Goal: Task Accomplishment & Management: Use online tool/utility

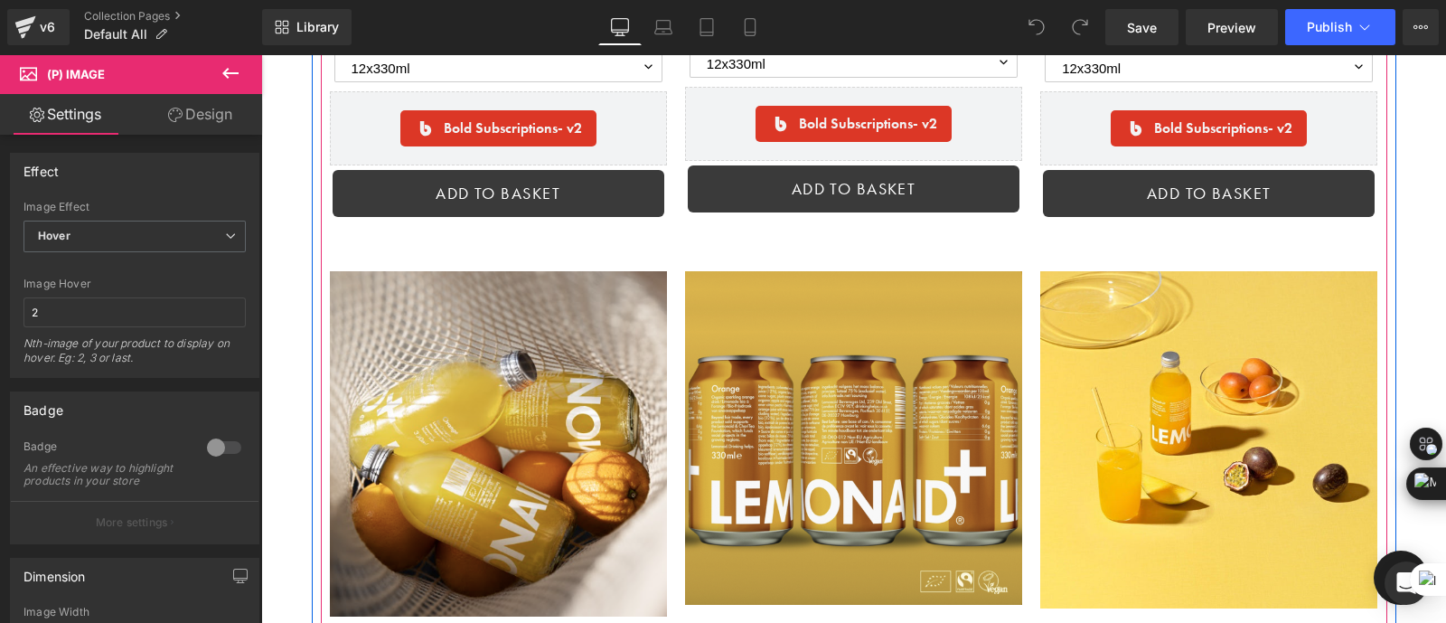
scroll to position [3317, 0]
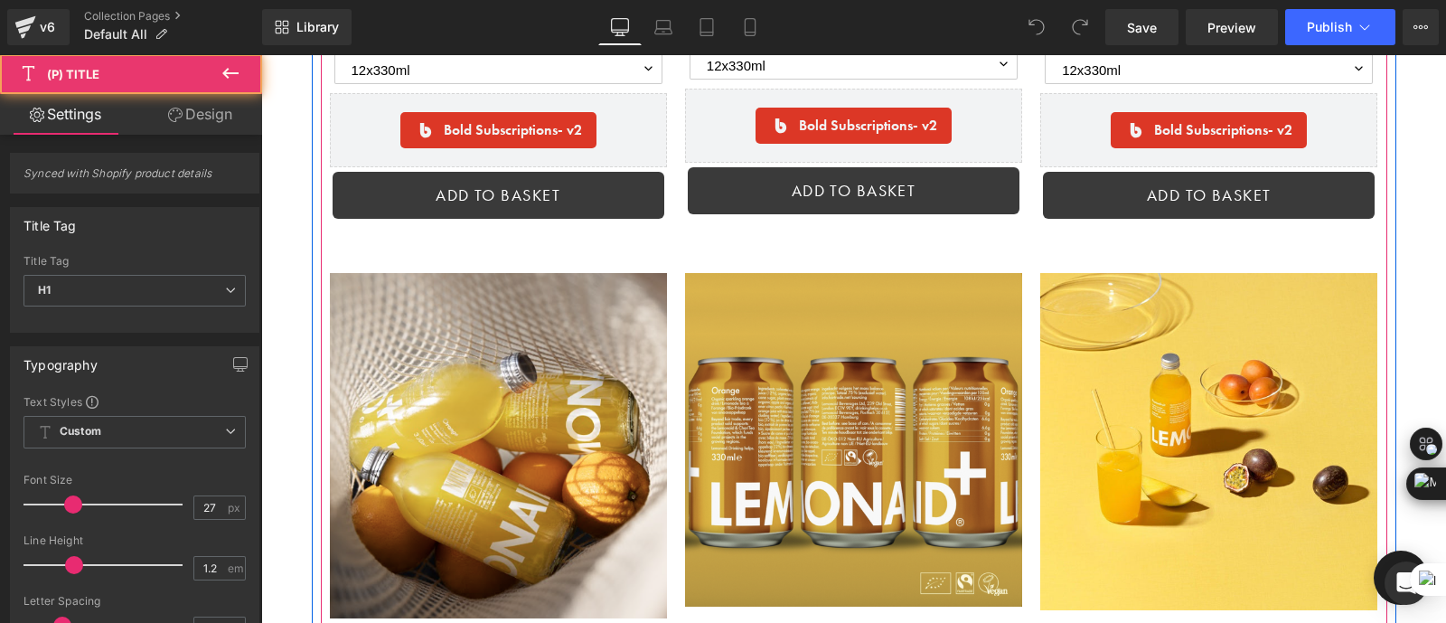
drag, startPoint x: 630, startPoint y: 561, endPoint x: 573, endPoint y: 554, distance: 57.4
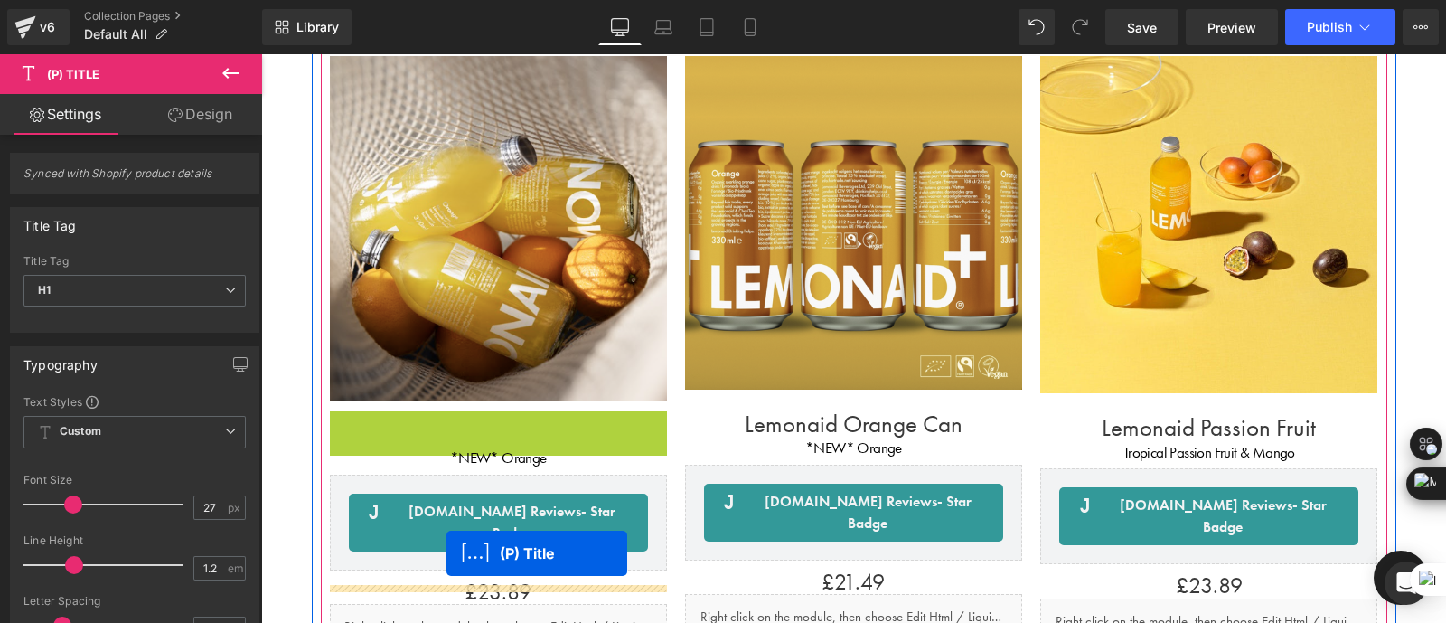
scroll to position [3624, 0]
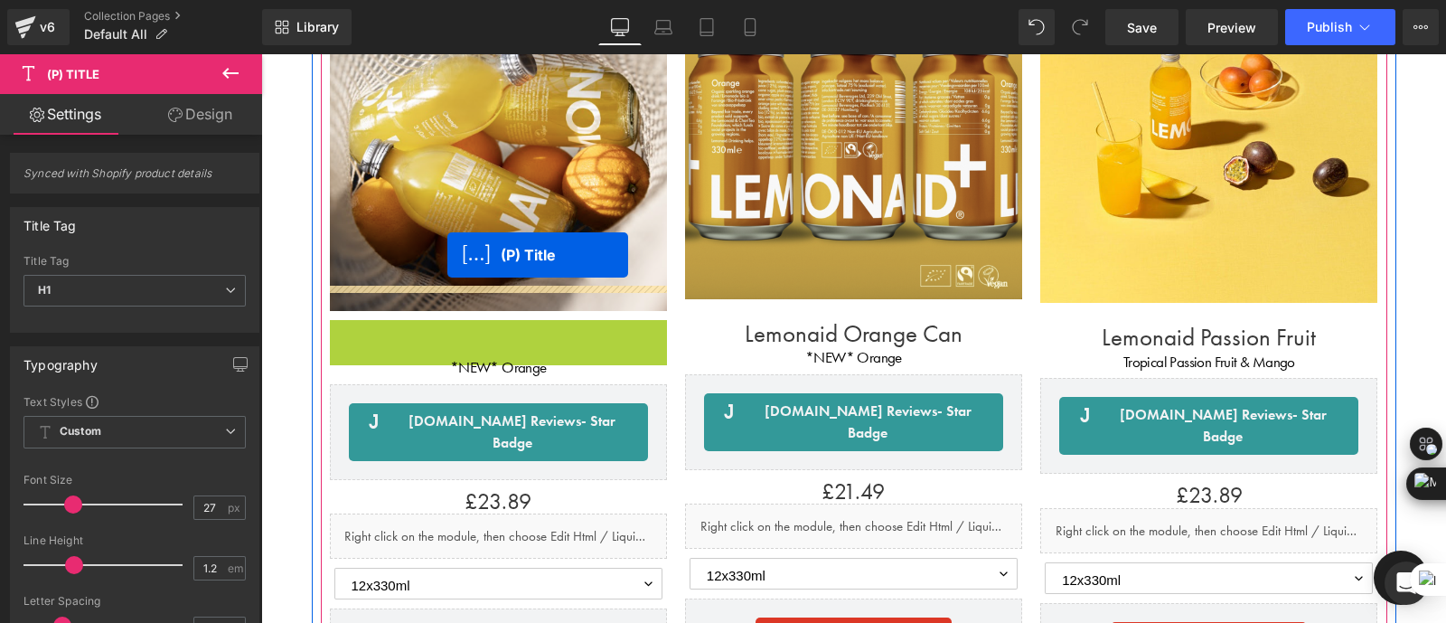
drag, startPoint x: 456, startPoint y: 558, endPoint x: 447, endPoint y: 254, distance: 303.8
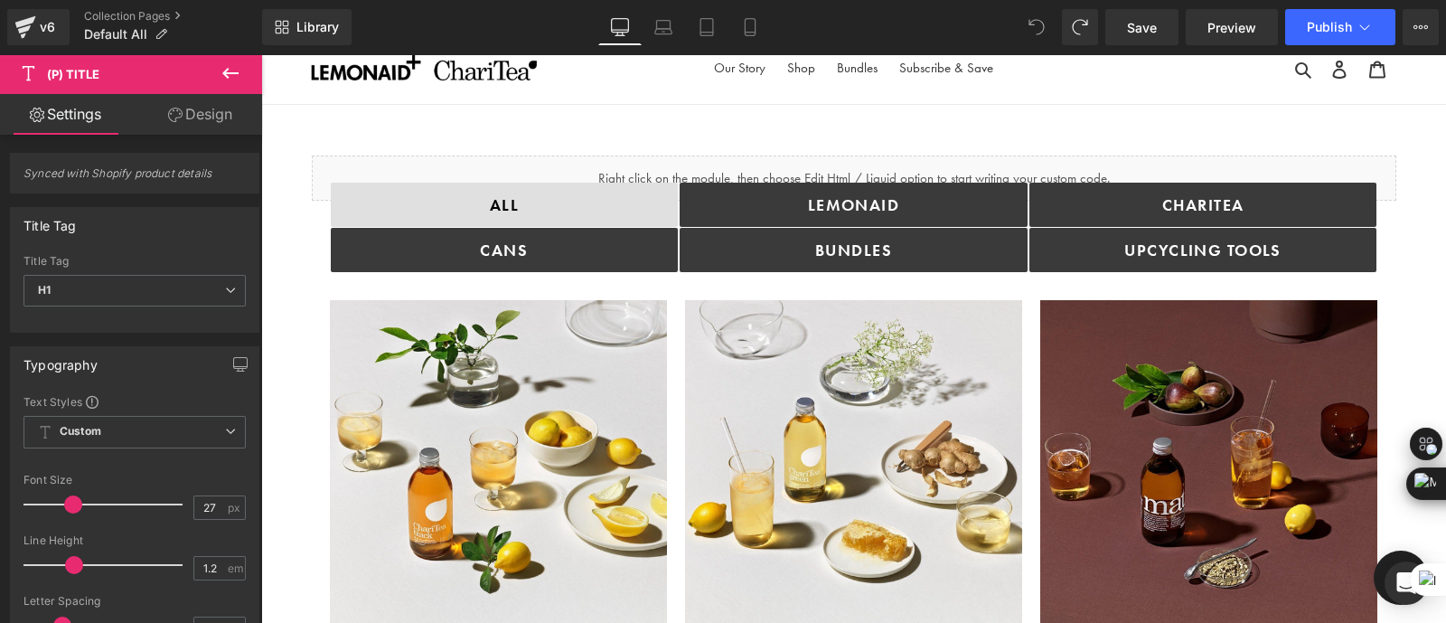
scroll to position [0, 0]
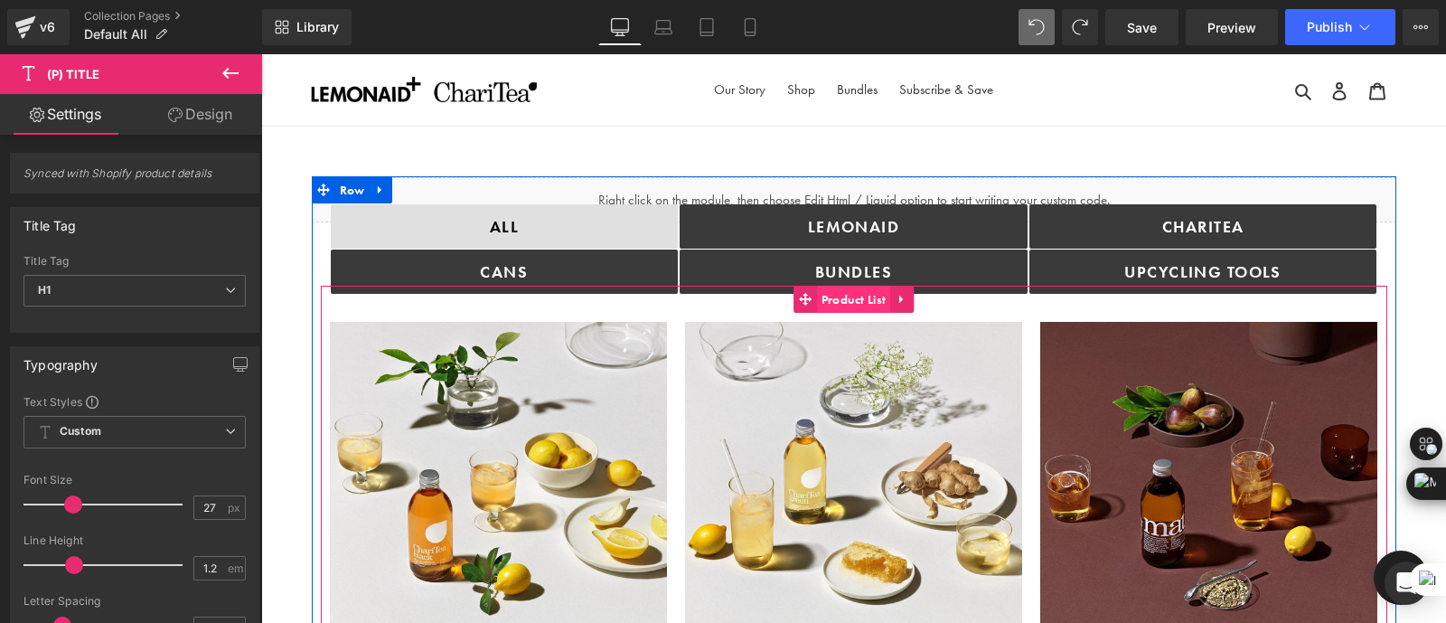
click at [842, 296] on span "Product List" at bounding box center [854, 299] width 74 height 27
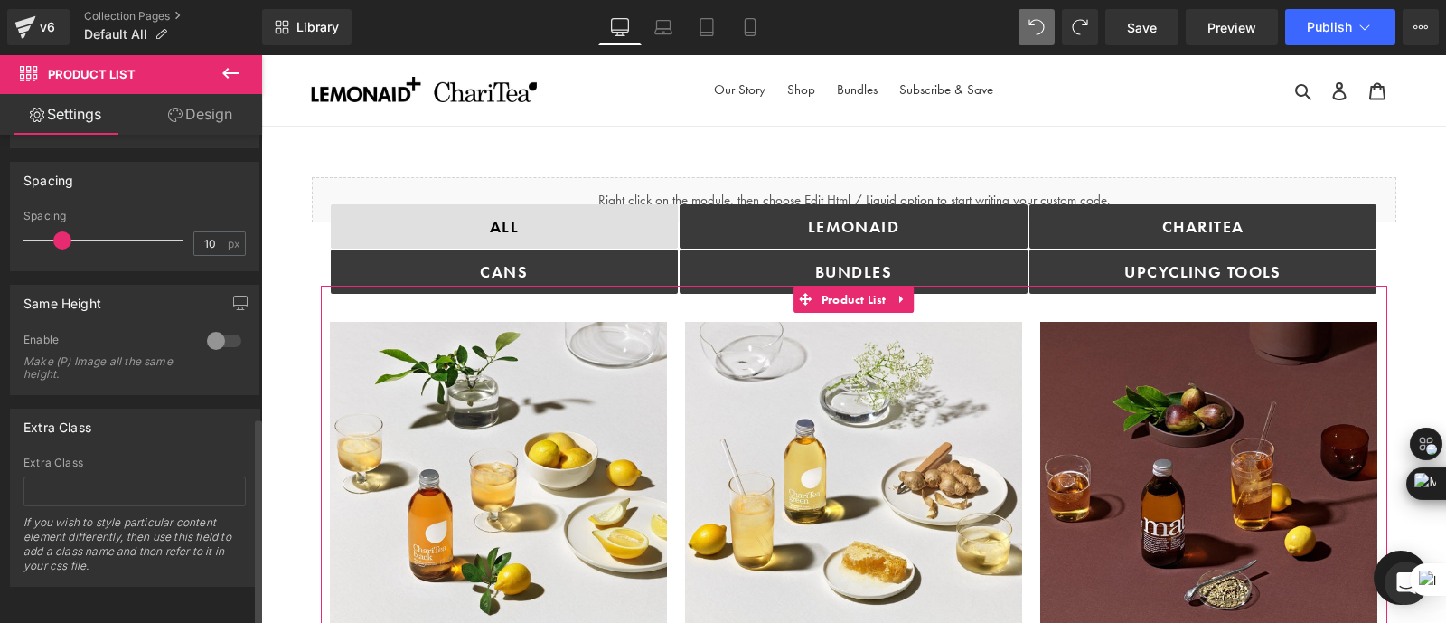
scroll to position [663, 0]
click at [211, 334] on div at bounding box center [223, 340] width 43 height 29
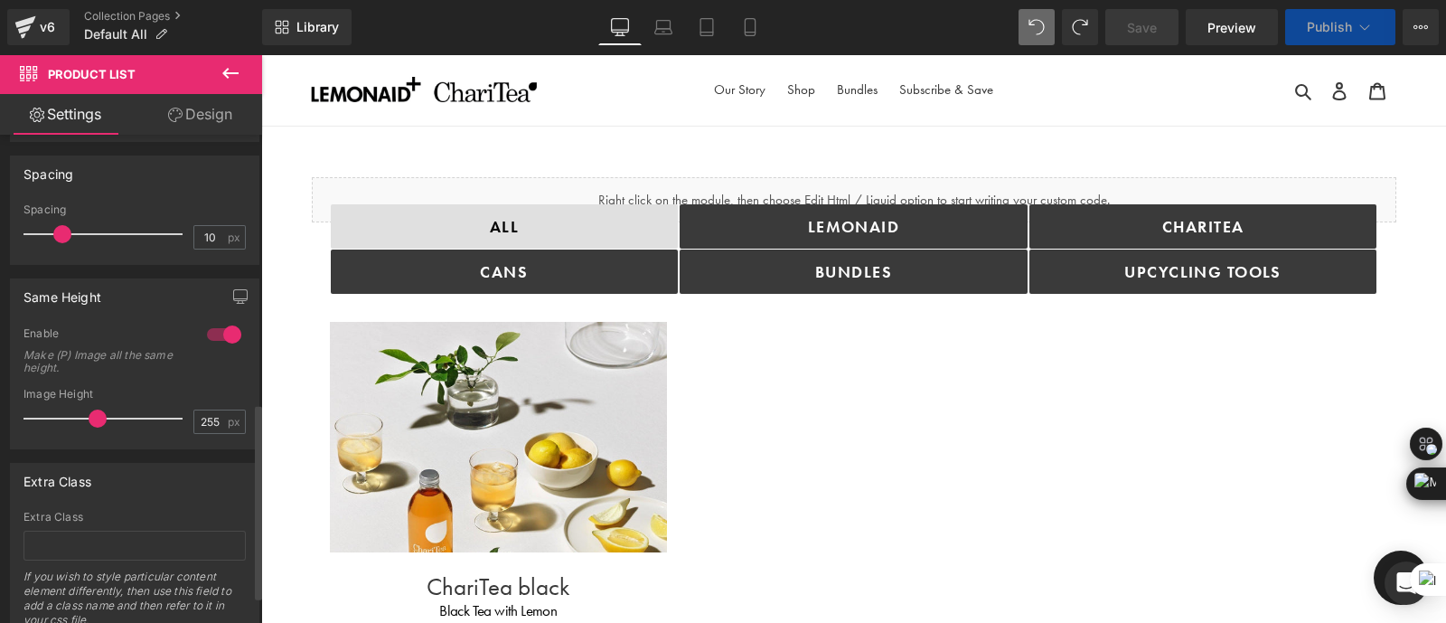
drag, startPoint x: 66, startPoint y: 416, endPoint x: 93, endPoint y: 420, distance: 27.5
click at [93, 420] on span at bounding box center [98, 418] width 18 height 18
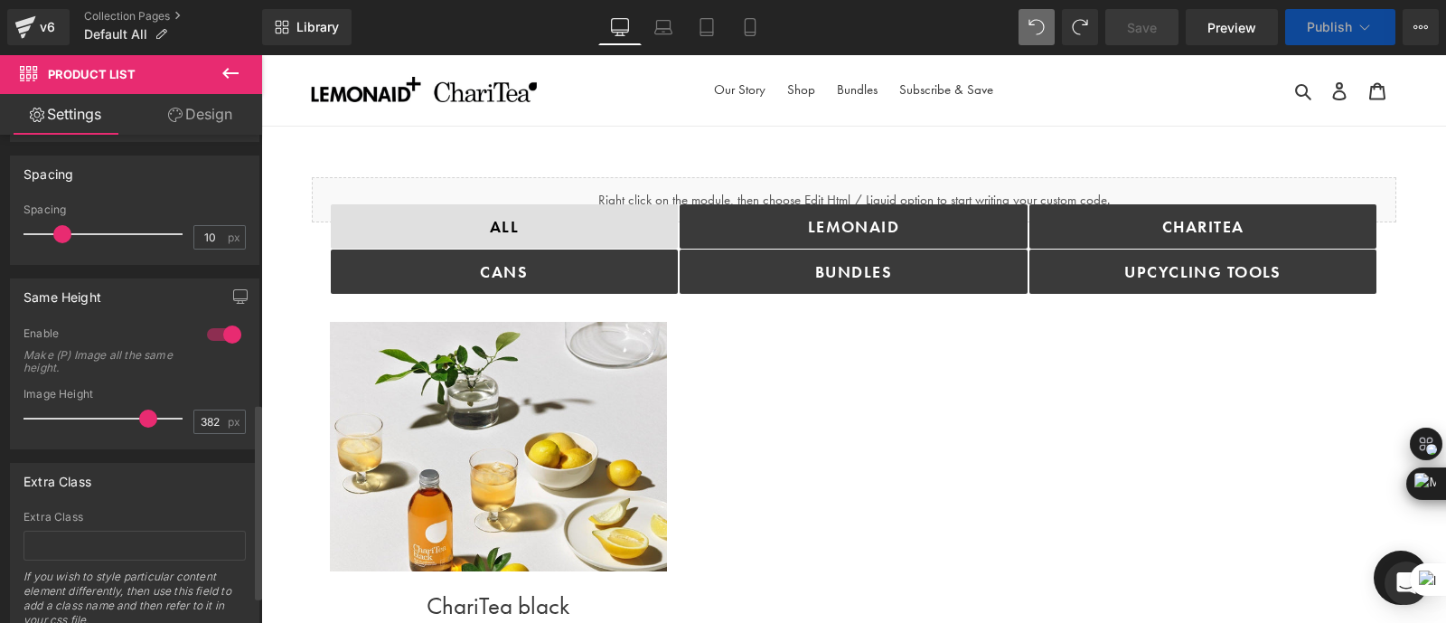
type input "409"
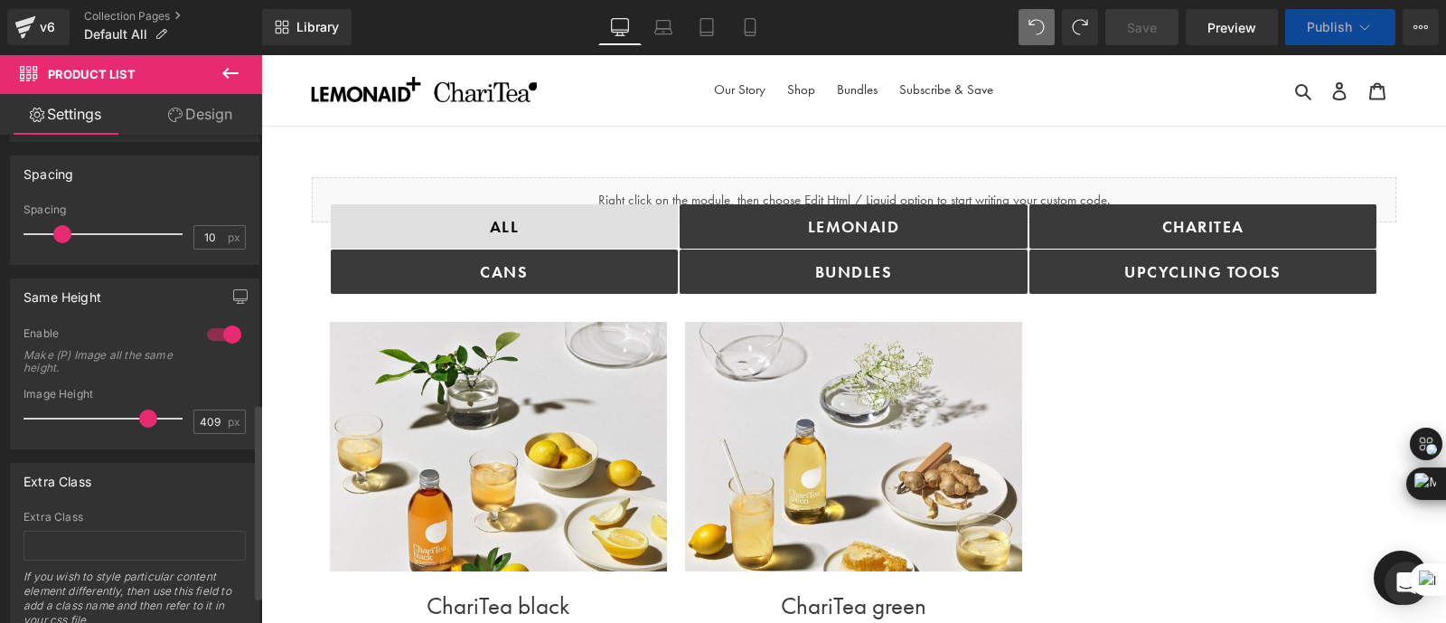
drag, startPoint x: 93, startPoint y: 420, endPoint x: 141, endPoint y: 421, distance: 47.9
click at [141, 421] on span at bounding box center [148, 418] width 18 height 18
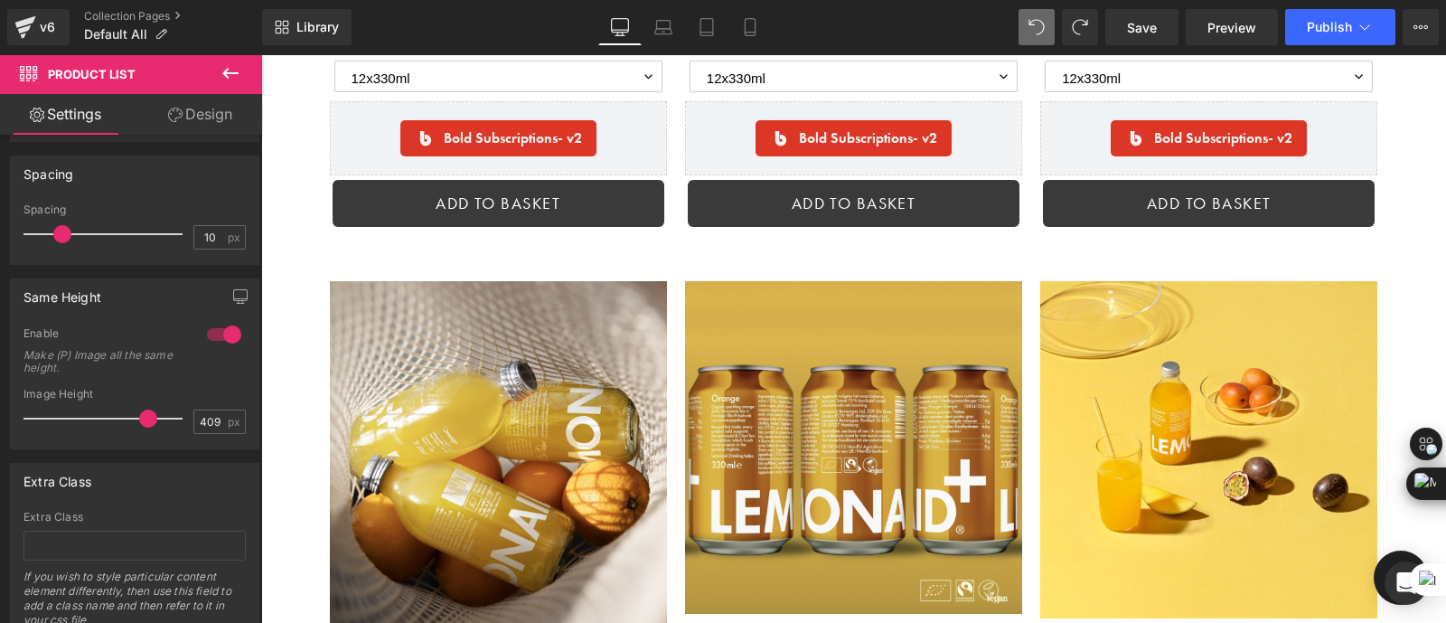
scroll to position [3603, 0]
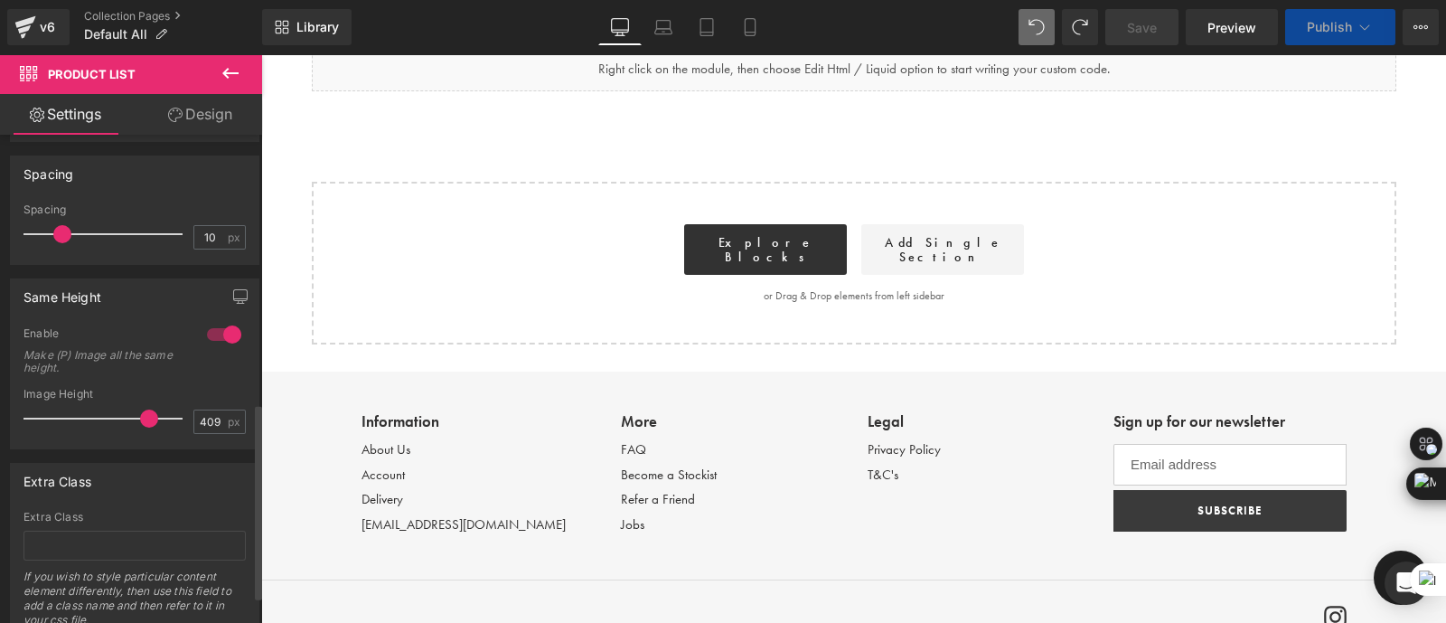
click at [140, 416] on span at bounding box center [149, 418] width 18 height 18
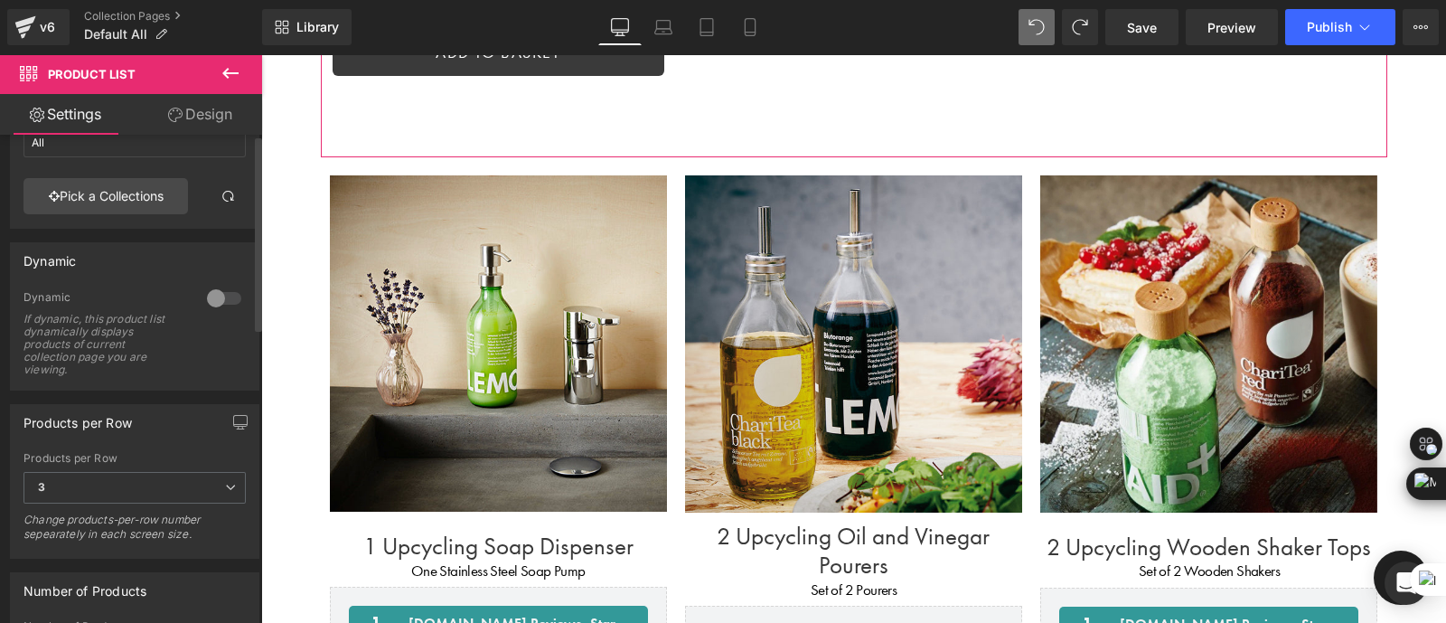
scroll to position [0, 0]
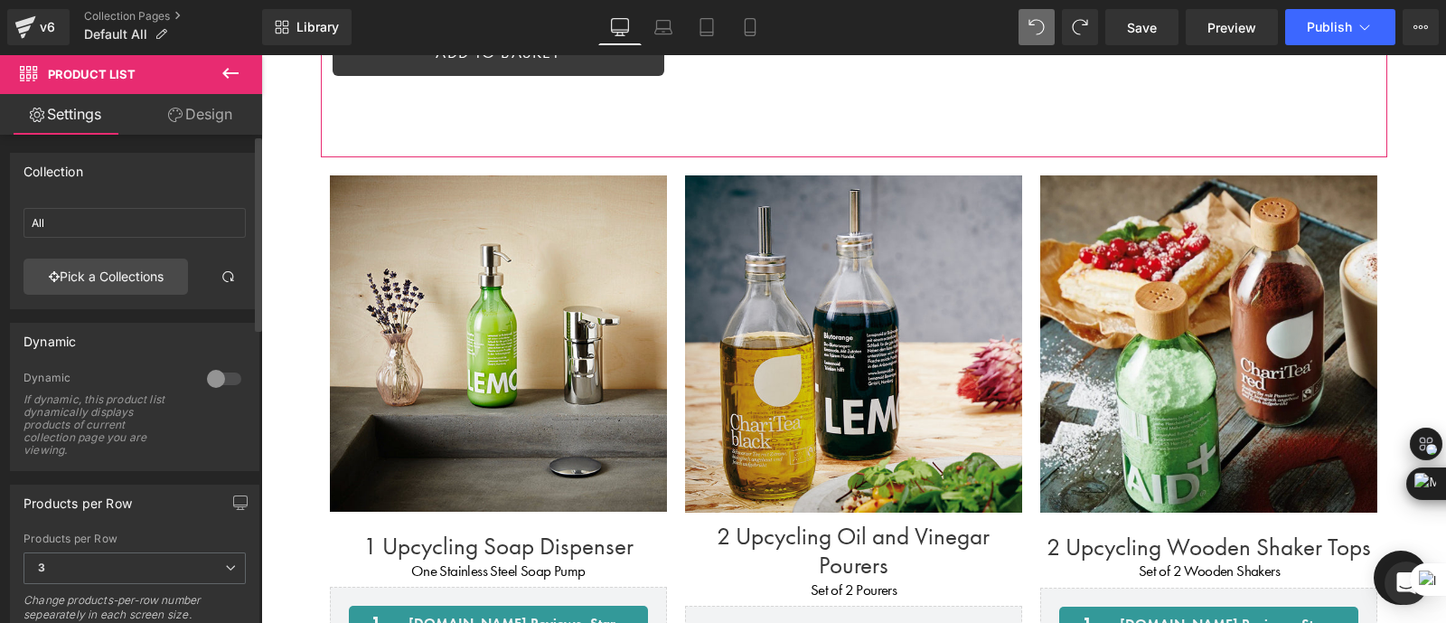
click at [206, 381] on div at bounding box center [223, 378] width 43 height 29
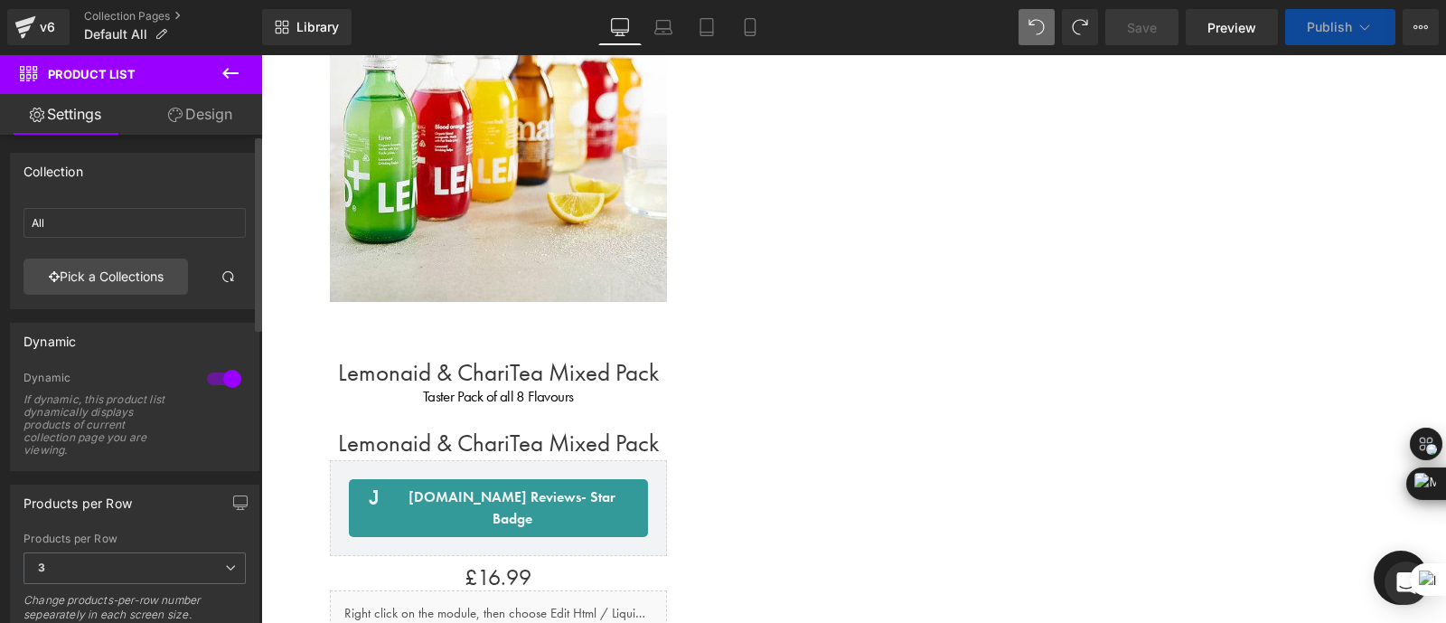
scroll to position [3013, 0]
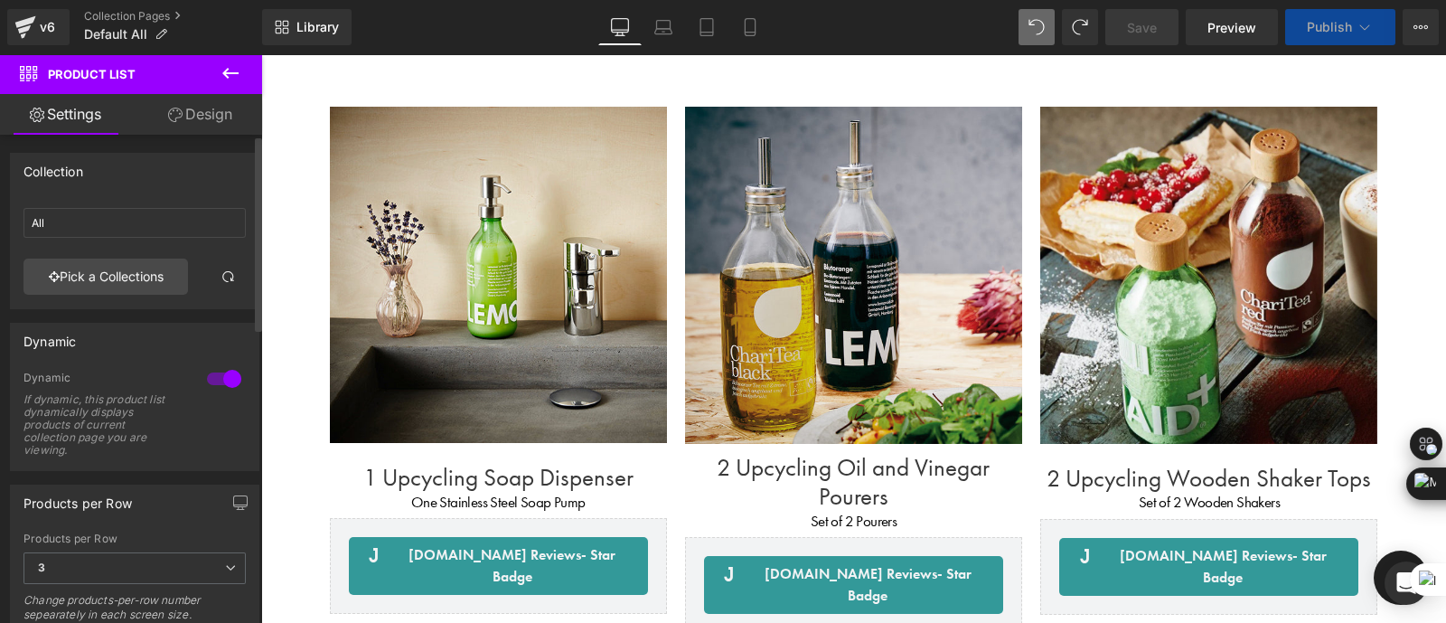
click at [206, 381] on div at bounding box center [223, 378] width 43 height 29
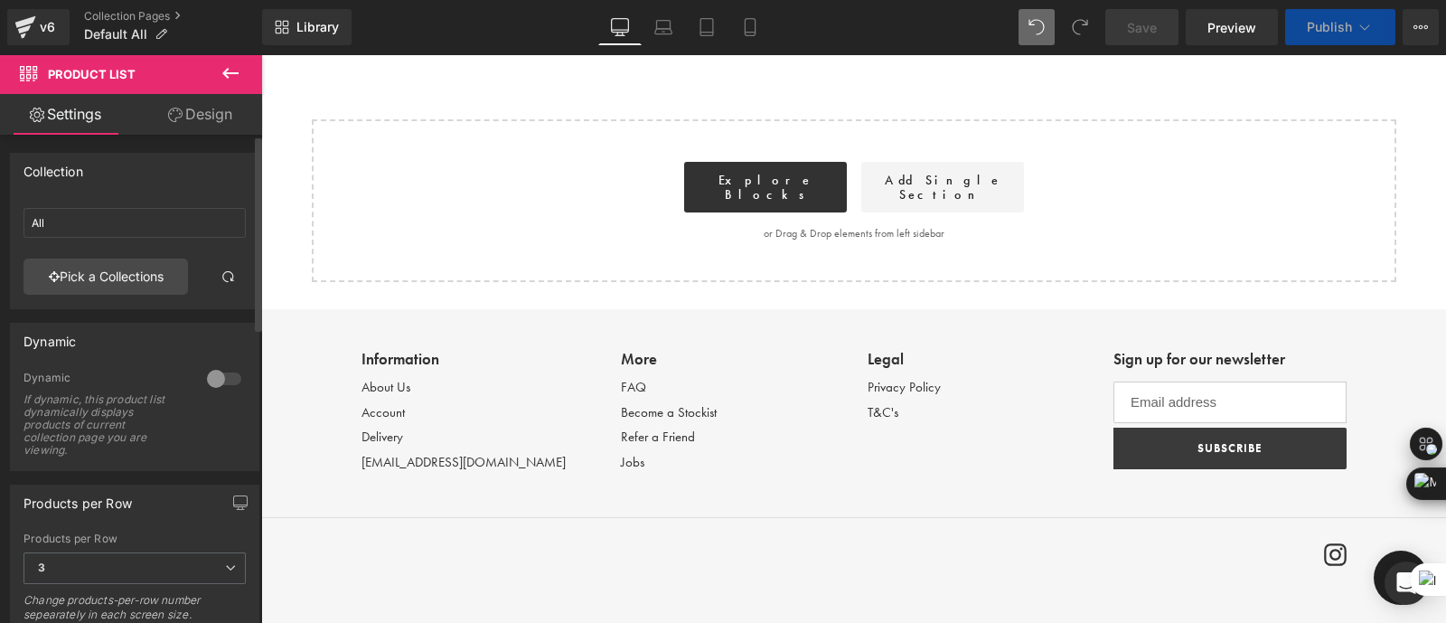
scroll to position [1296, 0]
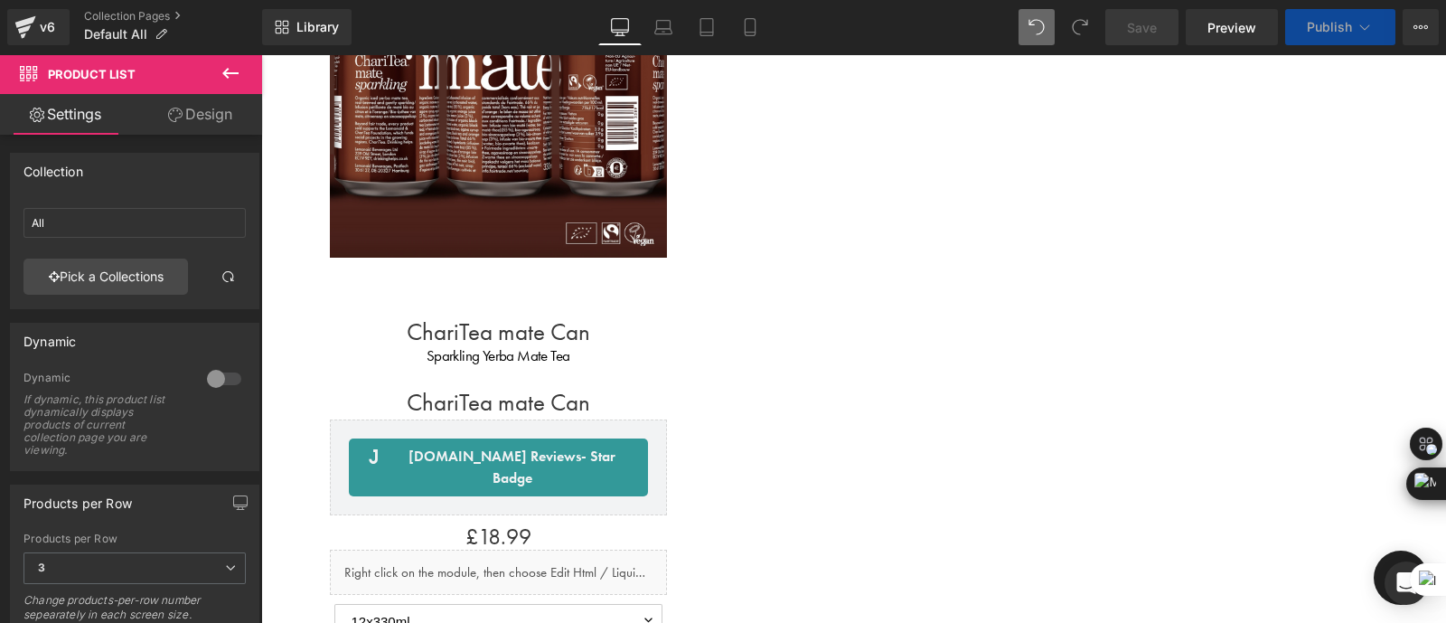
click at [187, 118] on link "Design" at bounding box center [200, 114] width 131 height 41
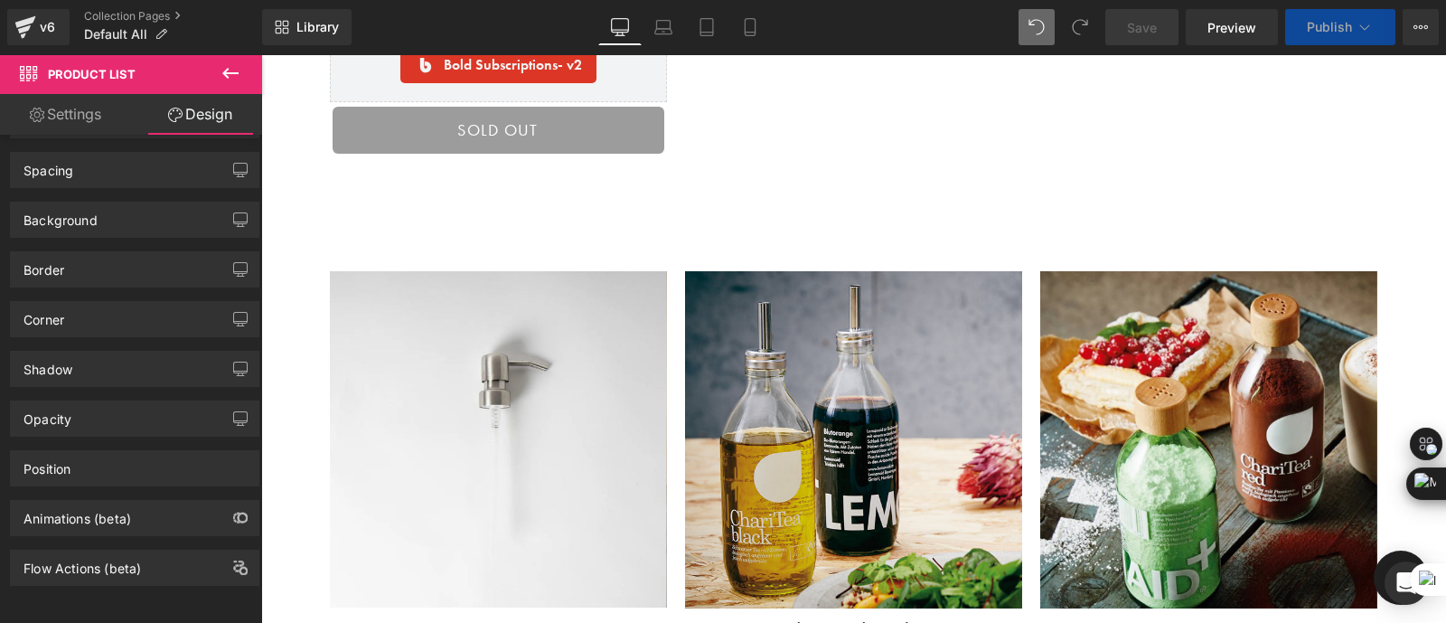
scroll to position [3393, 0]
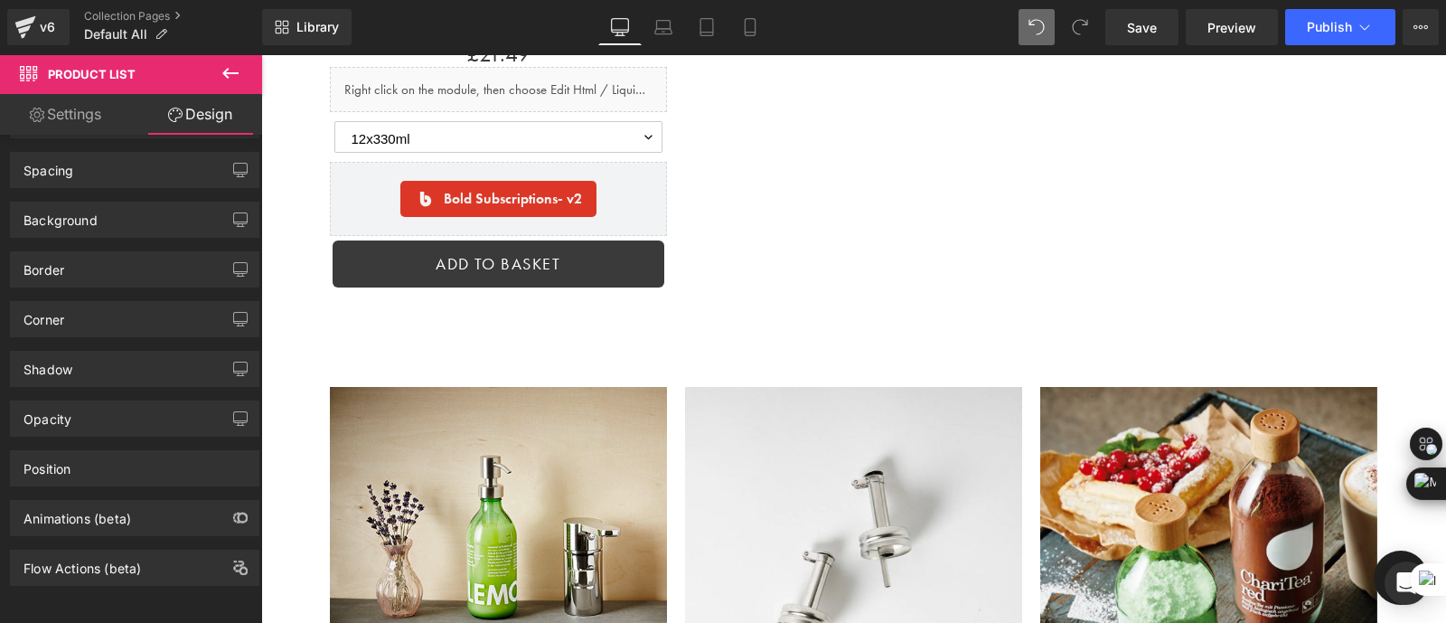
click at [786, 387] on img at bounding box center [853, 555] width 337 height 337
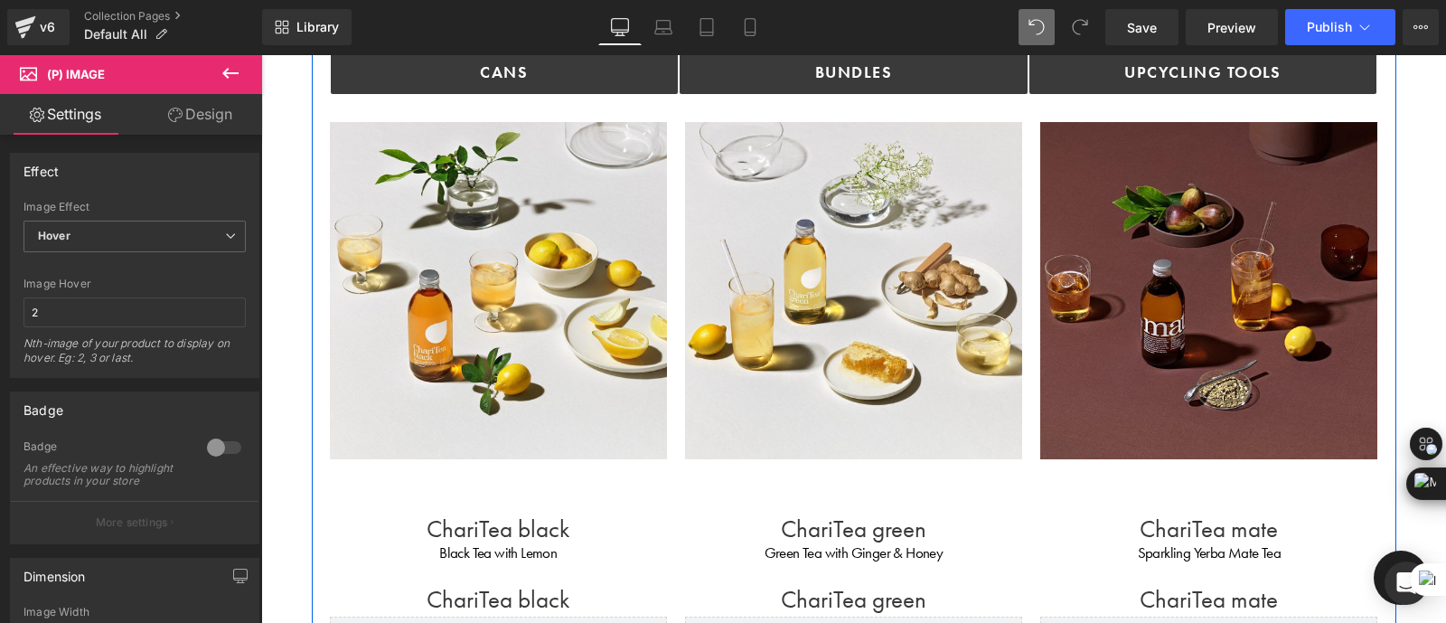
scroll to position [0, 0]
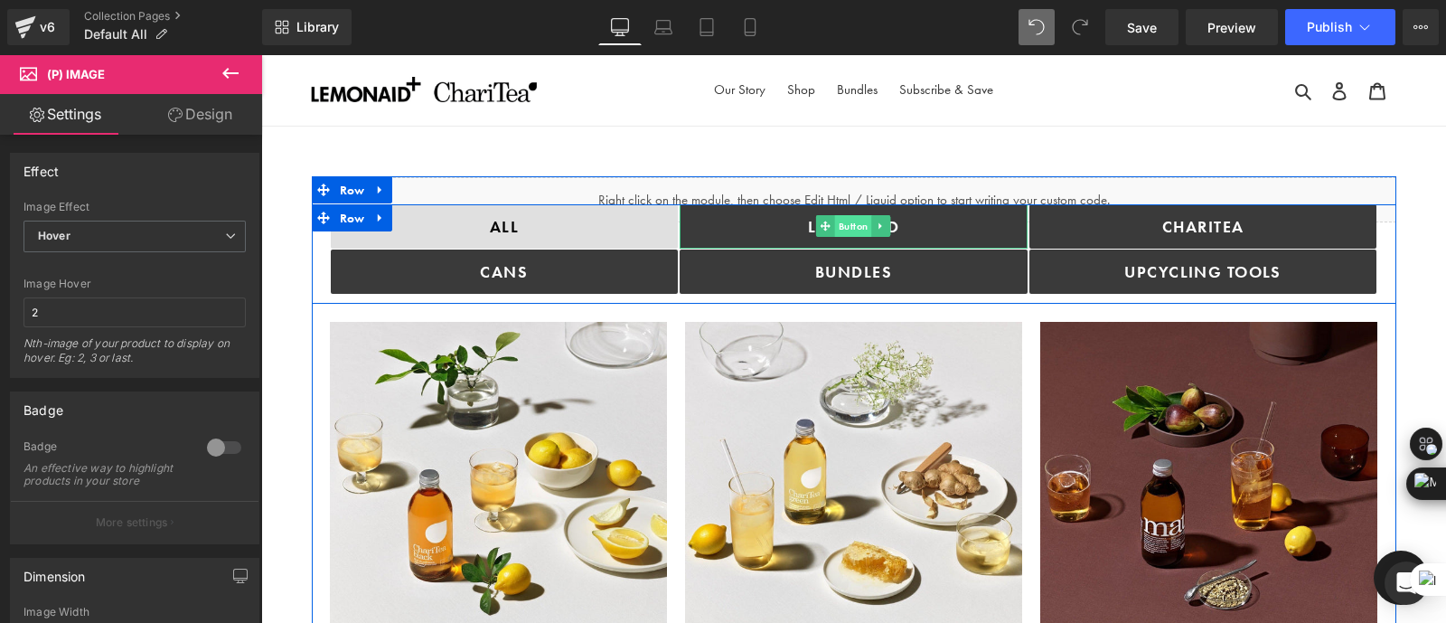
click at [835, 219] on span "Button" at bounding box center [853, 226] width 37 height 22
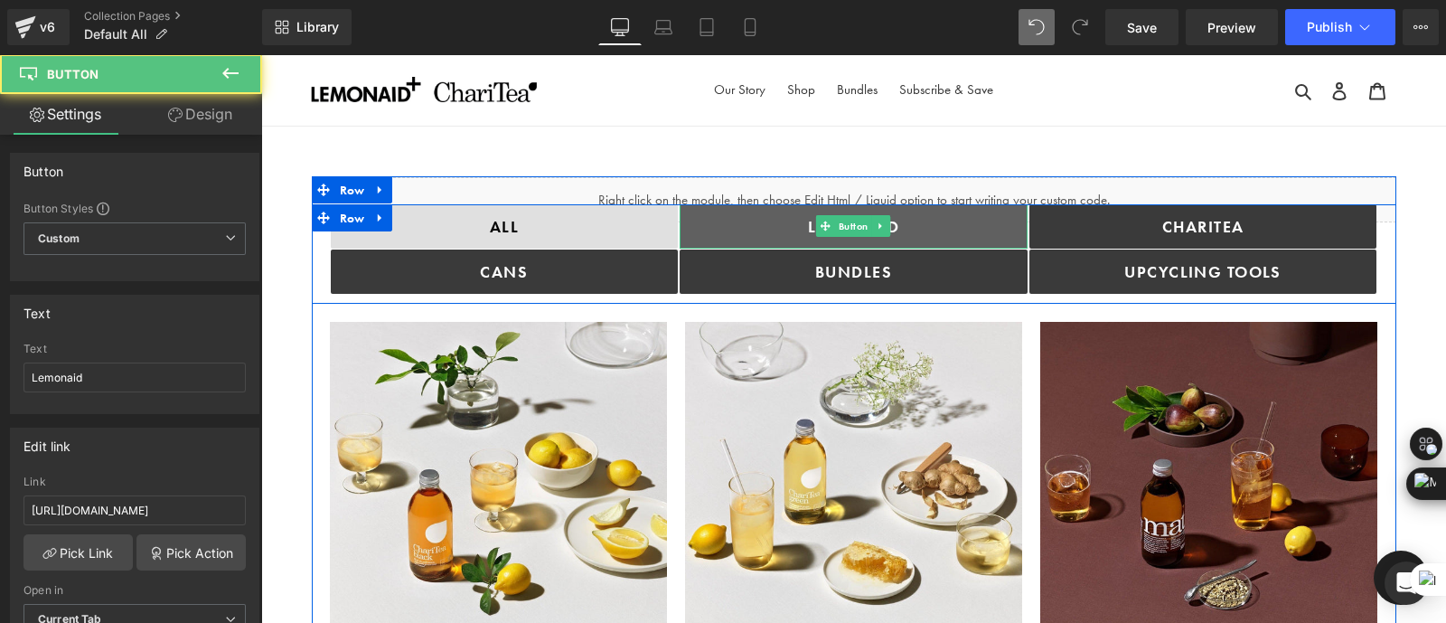
click at [729, 219] on link "Lemonaid" at bounding box center [854, 226] width 348 height 44
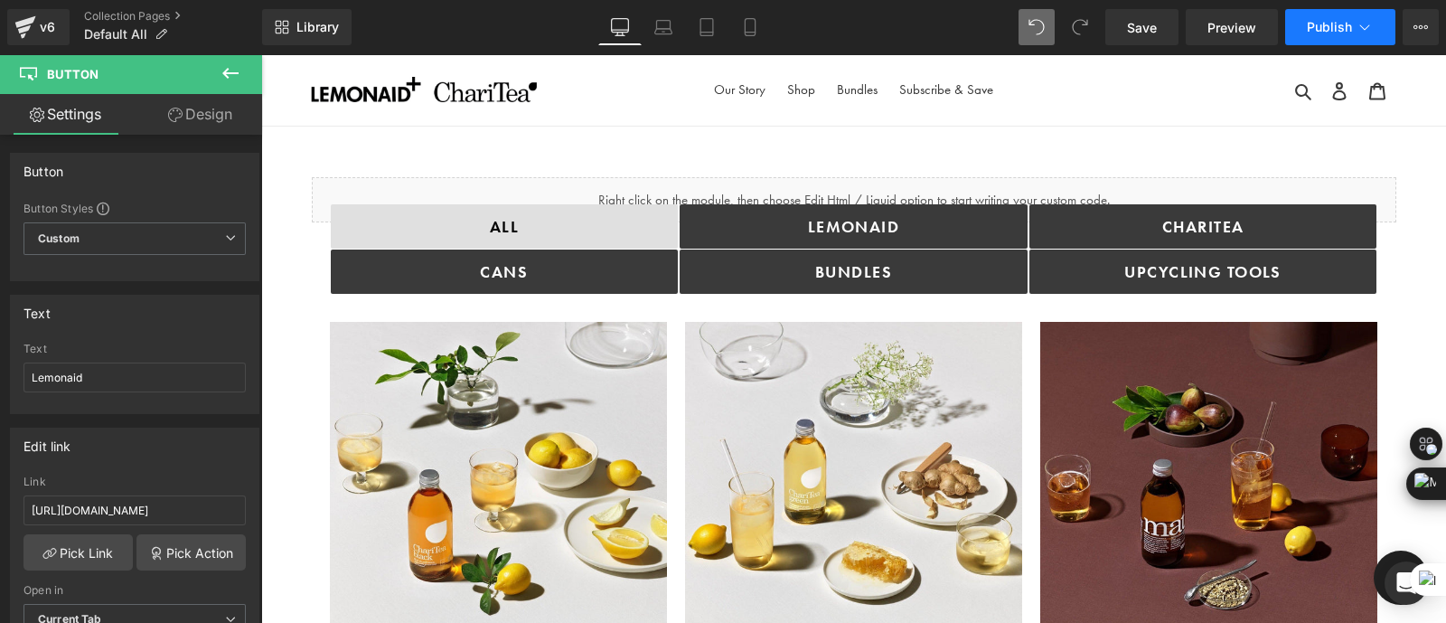
click at [1313, 38] on button "Publish" at bounding box center [1340, 27] width 110 height 36
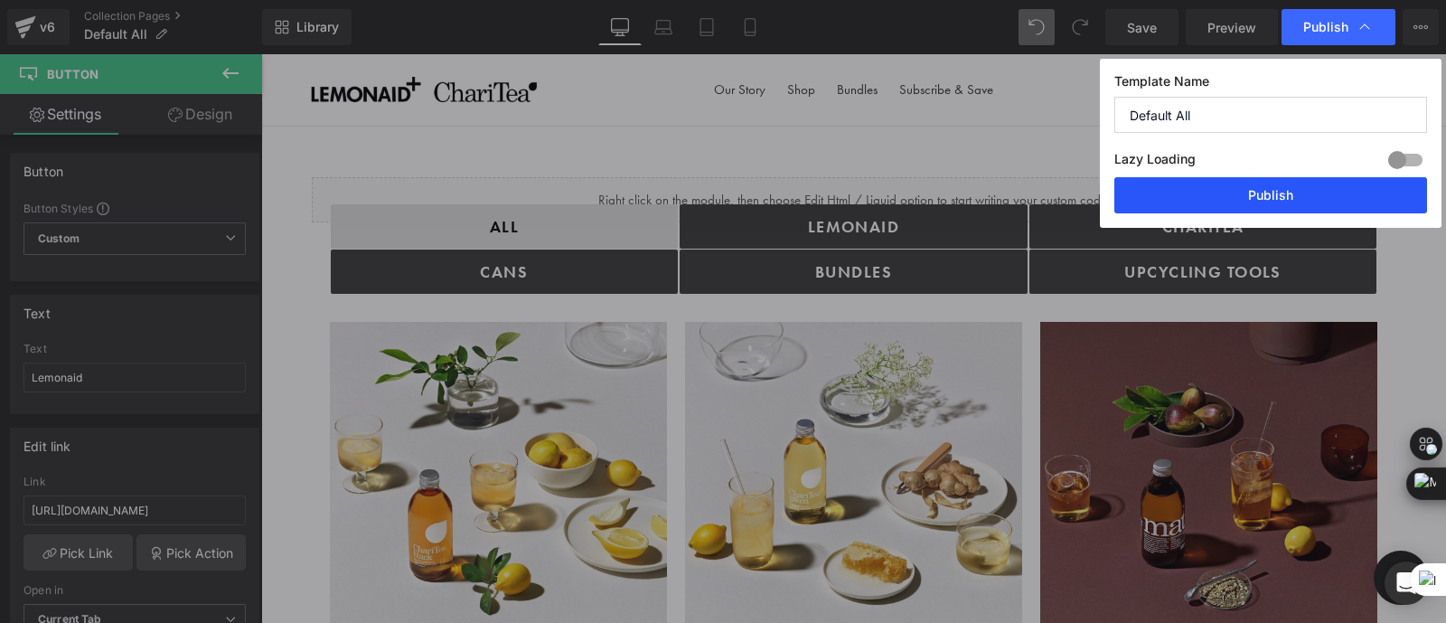
drag, startPoint x: 1209, startPoint y: 187, endPoint x: 948, endPoint y: 128, distance: 267.8
click at [1209, 186] on button "Publish" at bounding box center [1271, 195] width 313 height 36
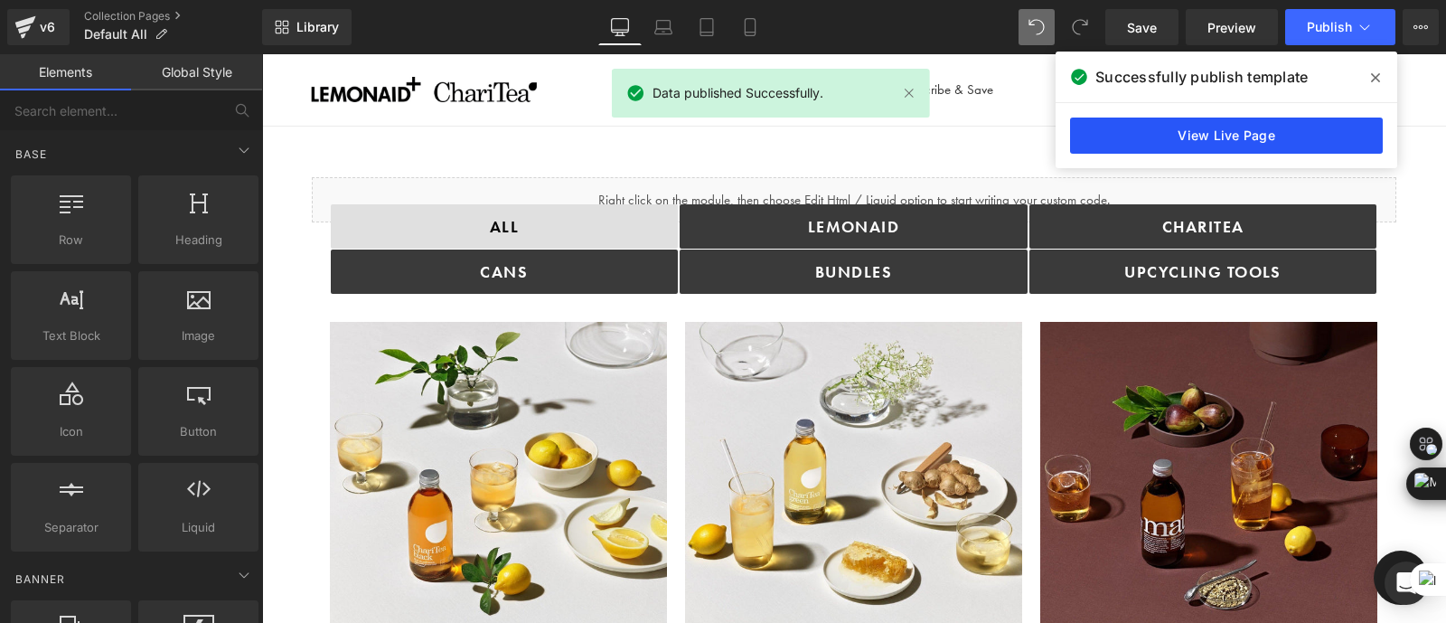
click at [1170, 128] on link "View Live Page" at bounding box center [1226, 136] width 313 height 36
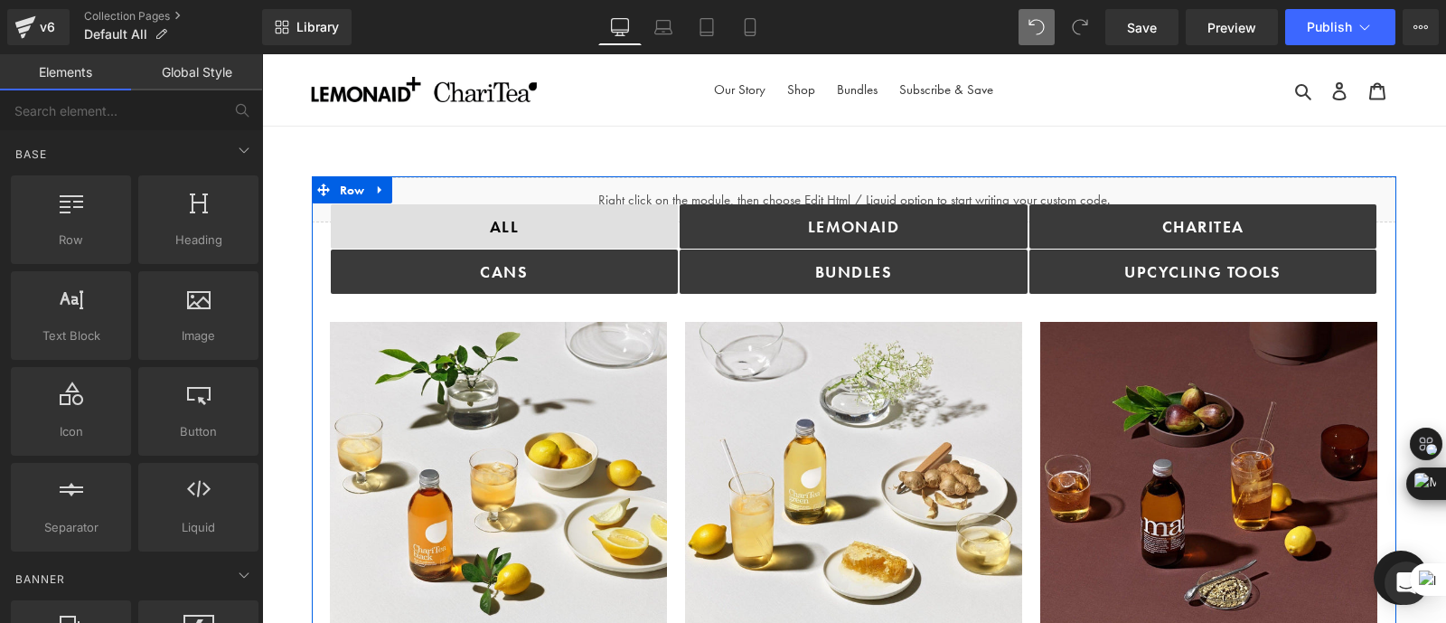
drag, startPoint x: 973, startPoint y: 175, endPoint x: 1038, endPoint y: 91, distance: 106.3
click at [973, 176] on div at bounding box center [854, 176] width 1085 height 1
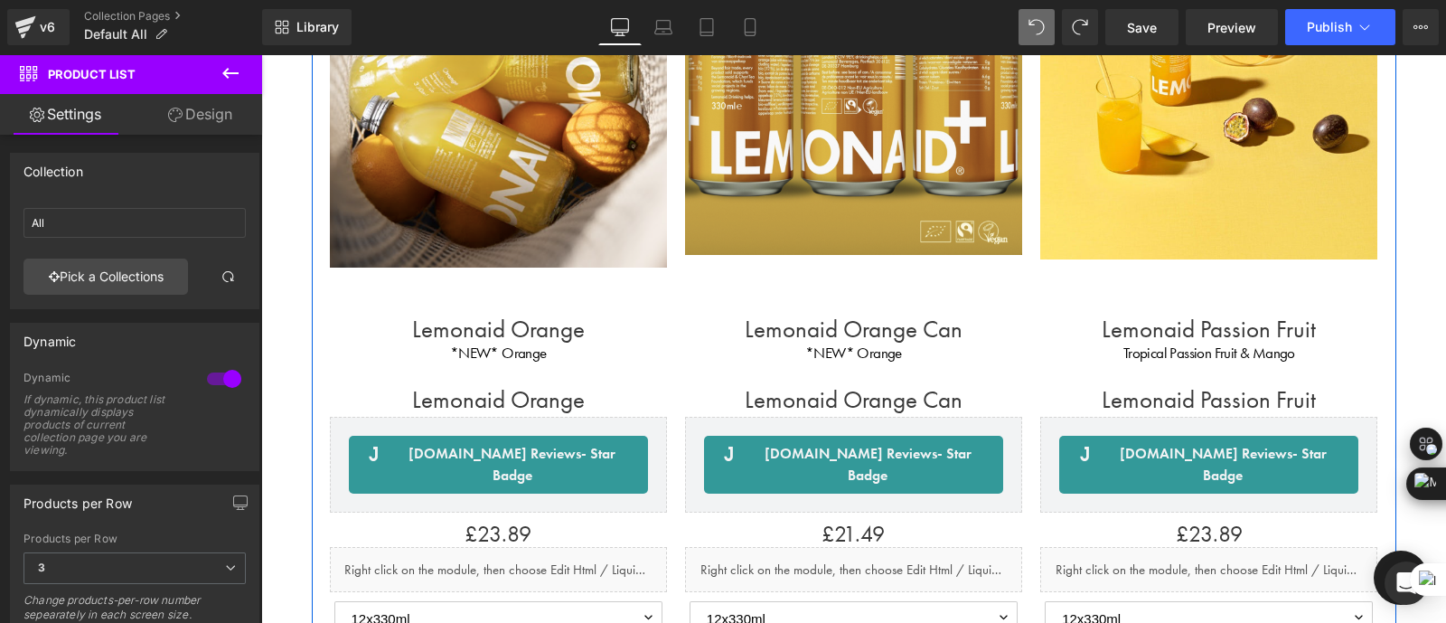
scroll to position [3996, 0]
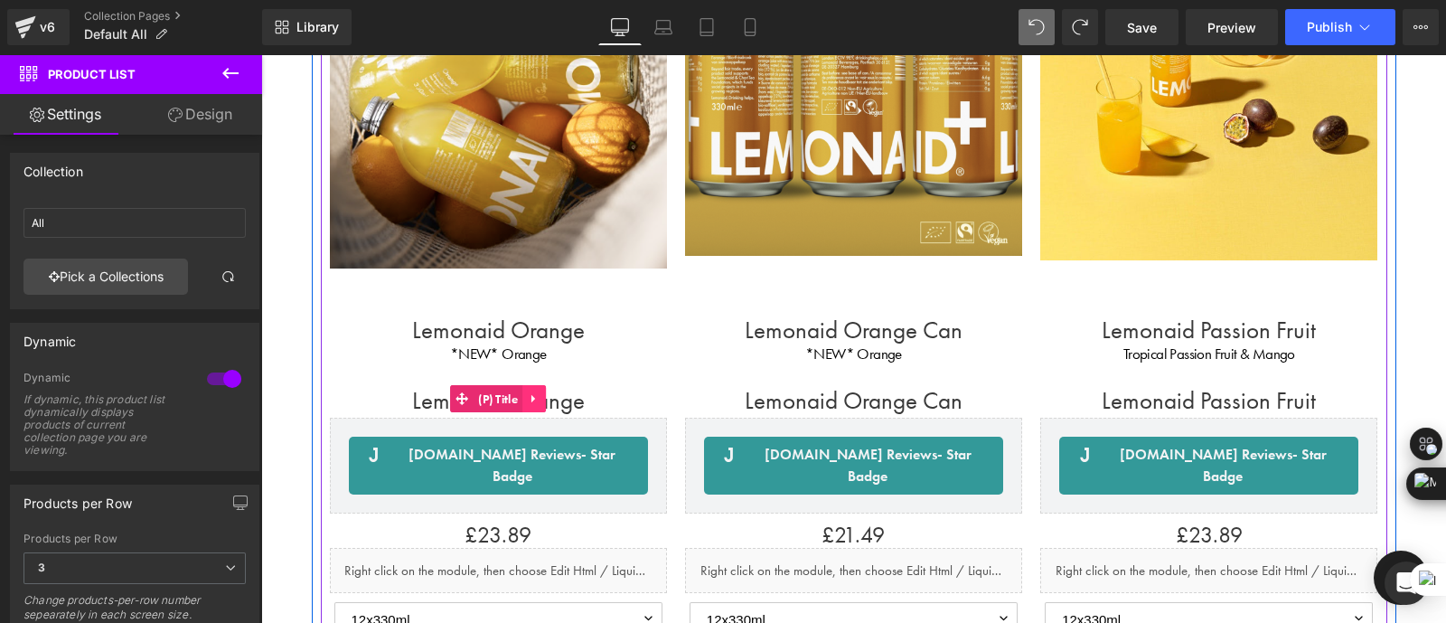
click at [533, 391] on icon at bounding box center [534, 398] width 13 height 14
click at [603, 375] on h1 "Lemonaid Orange" at bounding box center [498, 399] width 337 height 48
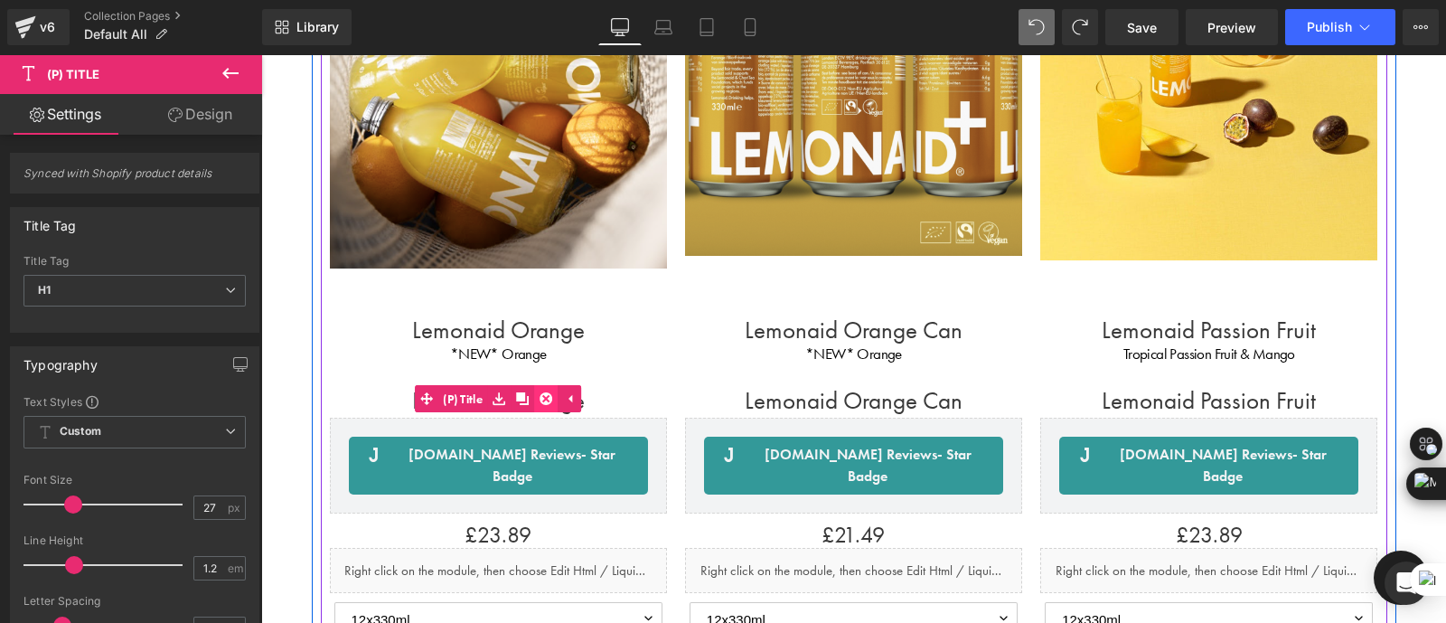
click at [543, 392] on icon at bounding box center [546, 398] width 13 height 13
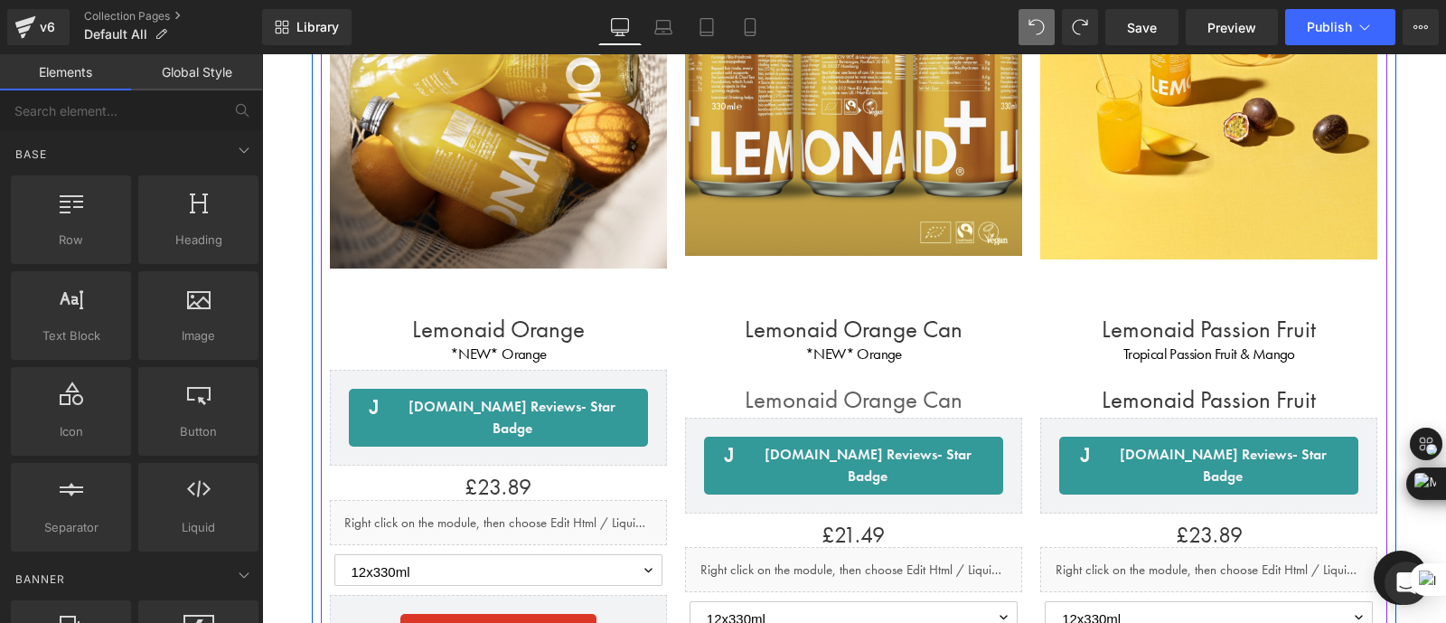
scroll to position [3807, 0]
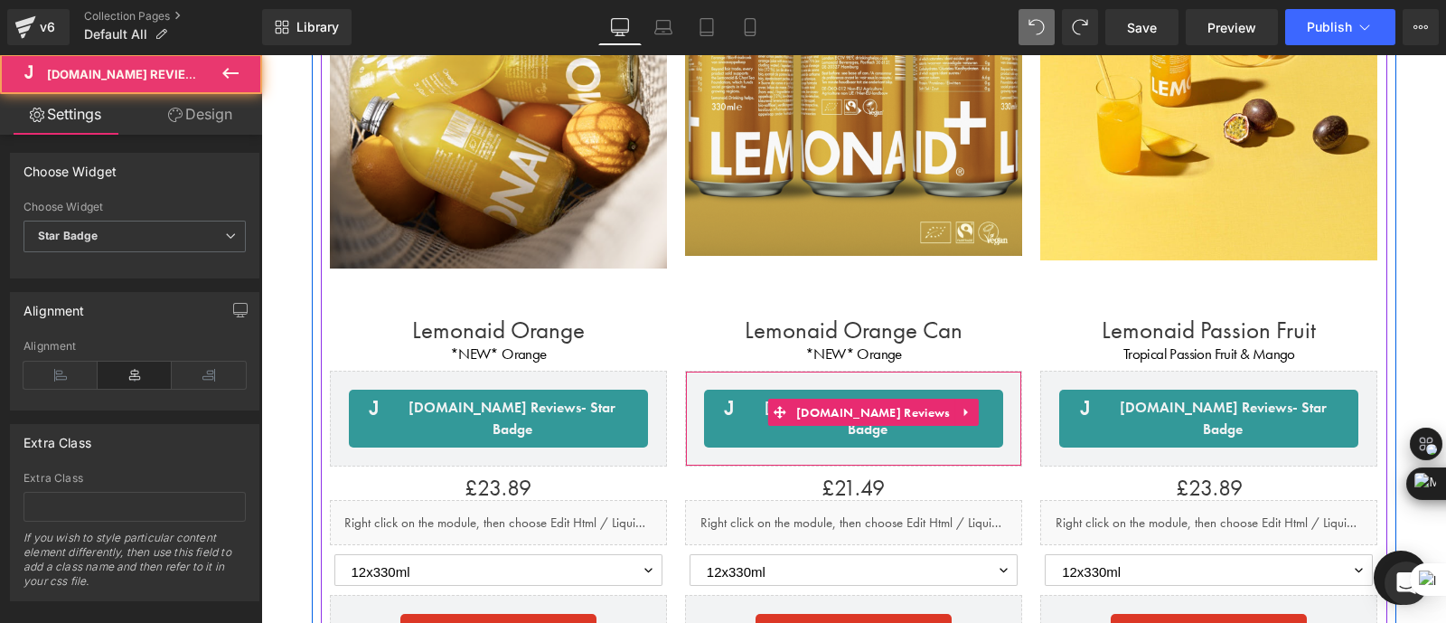
click at [920, 371] on div "[DOMAIN_NAME] Reviews - Star Badge [DOMAIN_NAME] Reviews" at bounding box center [853, 419] width 337 height 96
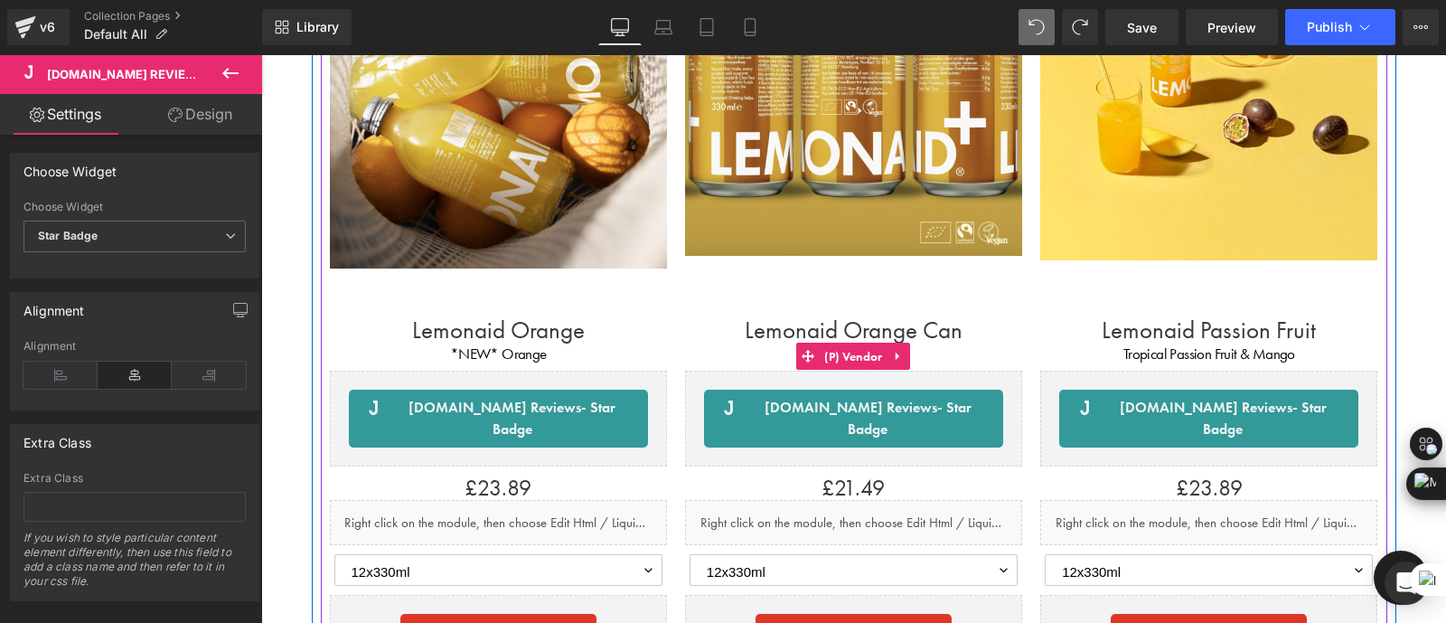
click at [1001, 343] on div "*NEW* Orange" at bounding box center [853, 355] width 337 height 24
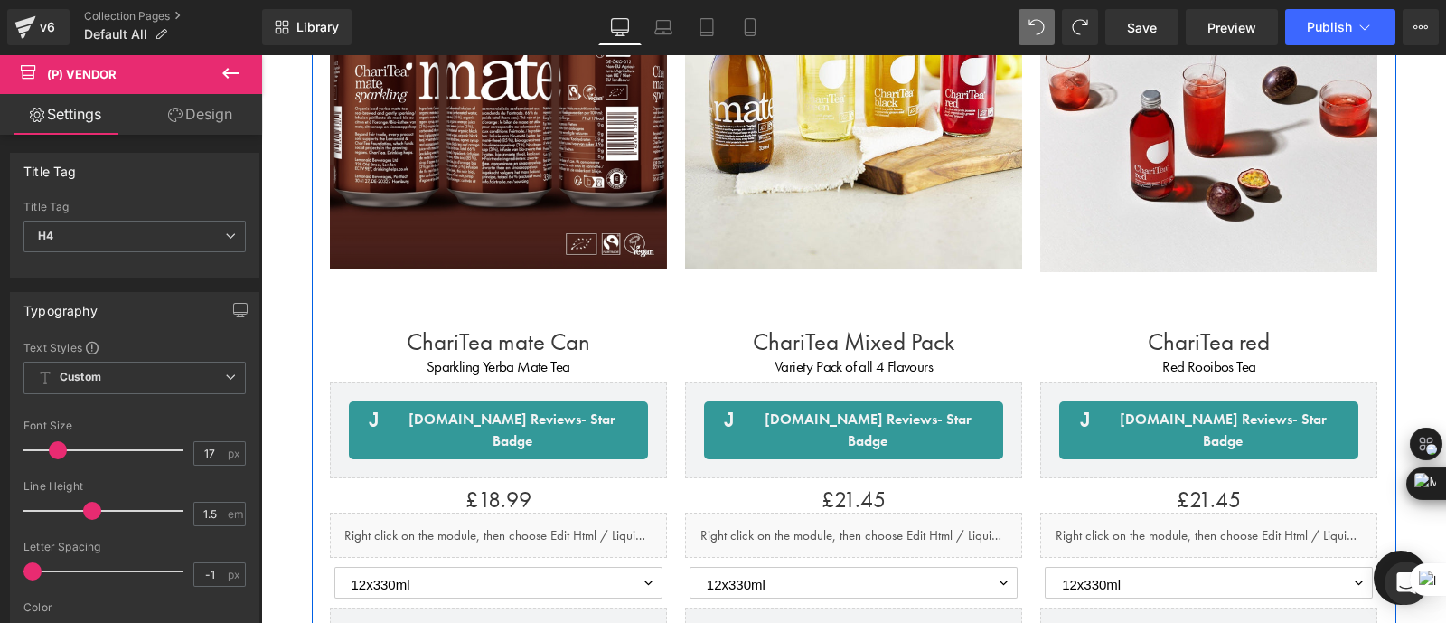
scroll to position [1240, 0]
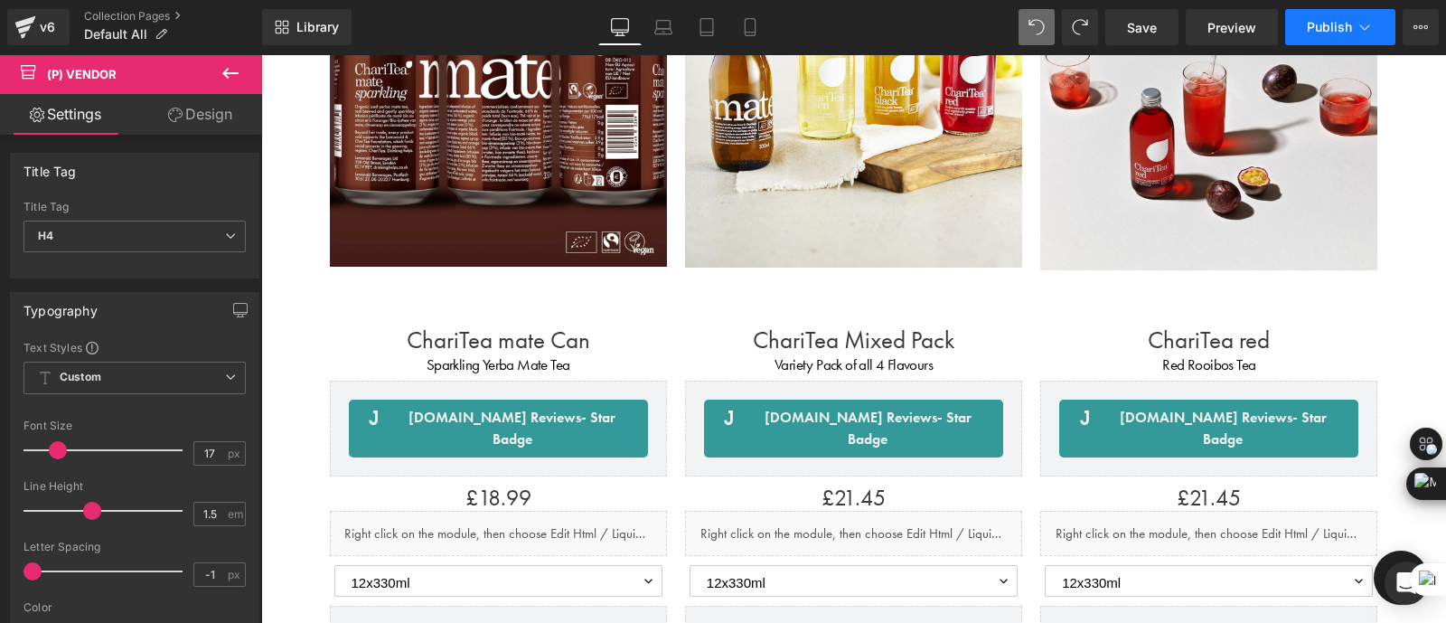
click at [1333, 39] on button "Publish" at bounding box center [1340, 27] width 110 height 36
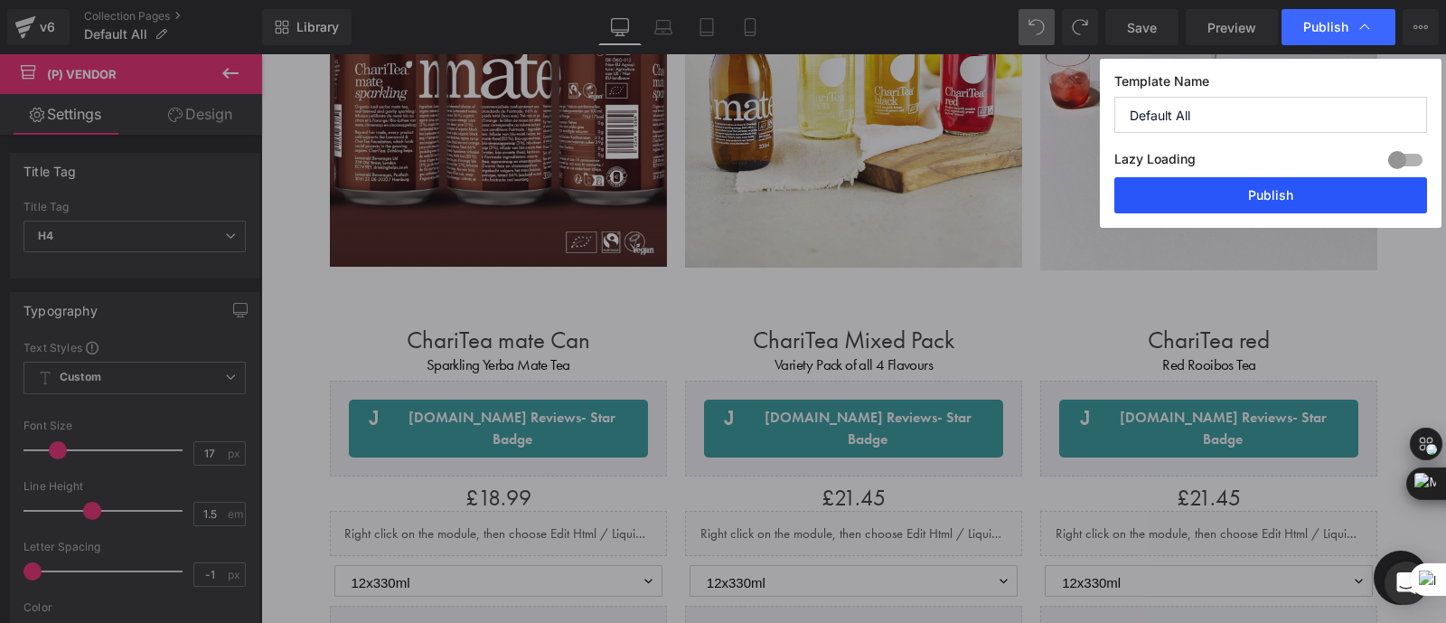
click at [1211, 206] on button "Publish" at bounding box center [1271, 195] width 313 height 36
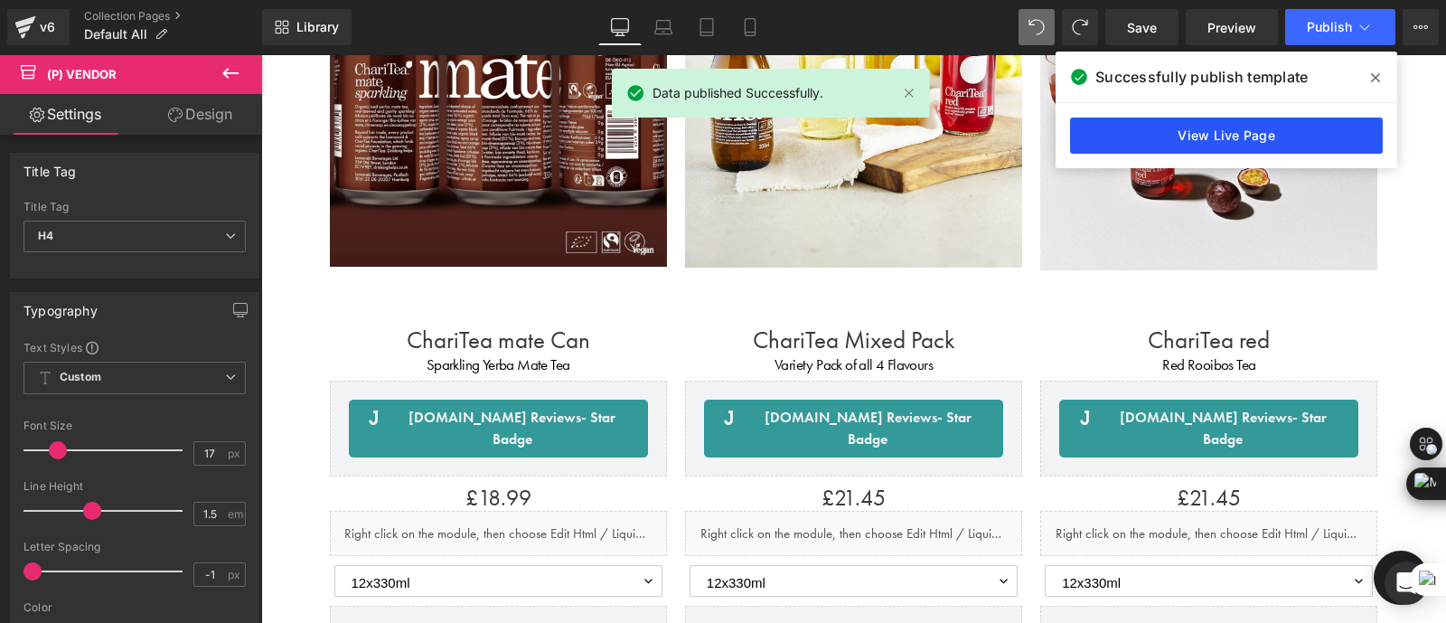
click at [1184, 136] on link "View Live Page" at bounding box center [1226, 136] width 313 height 36
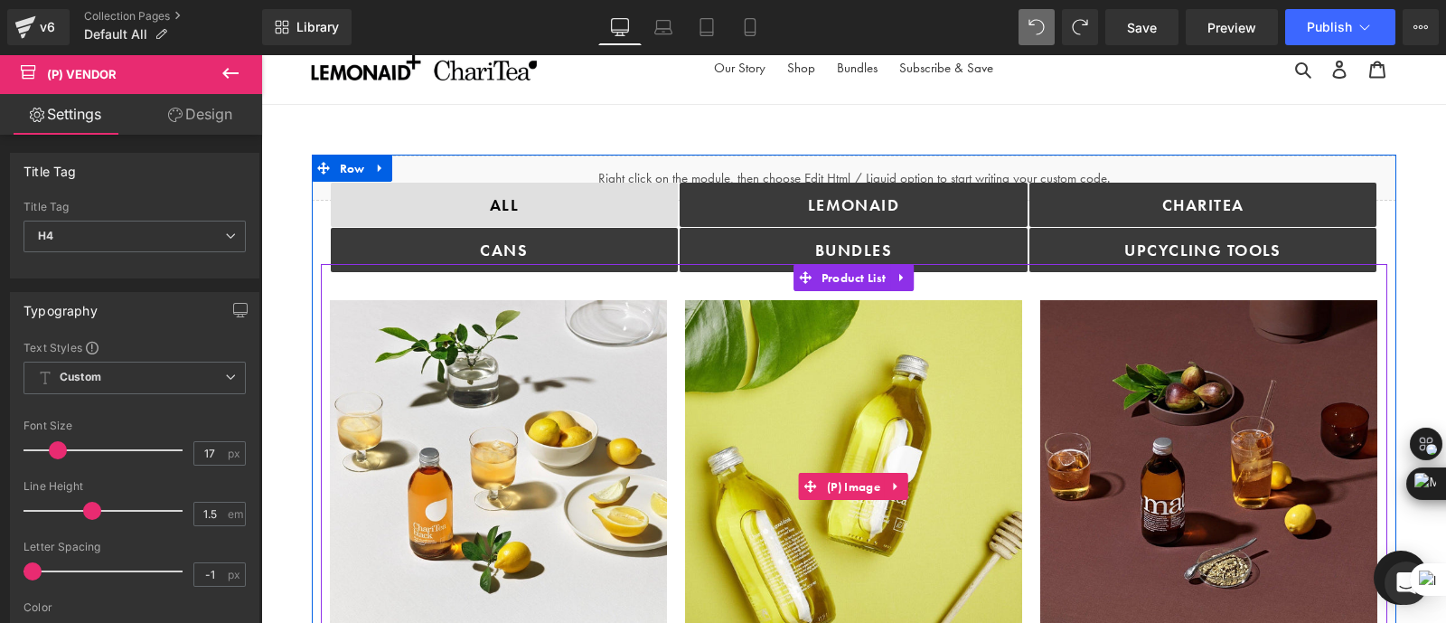
scroll to position [0, 0]
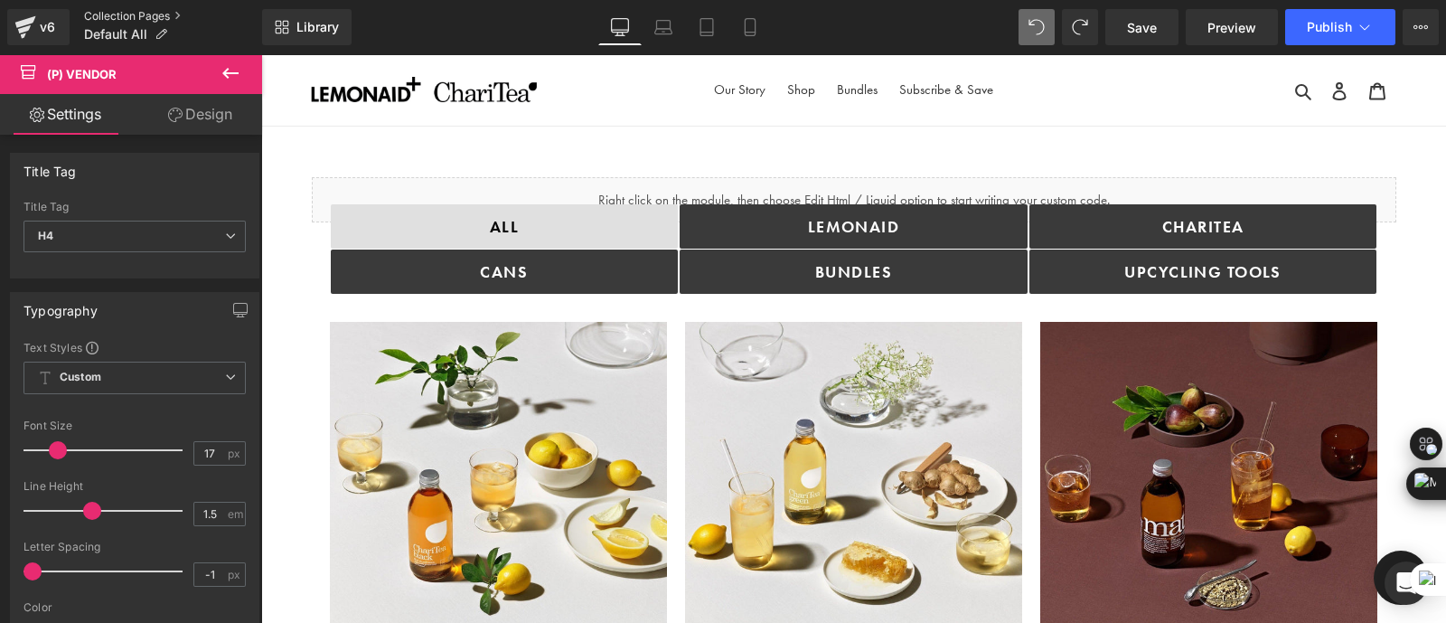
click at [114, 14] on link "Collection Pages" at bounding box center [173, 16] width 178 height 14
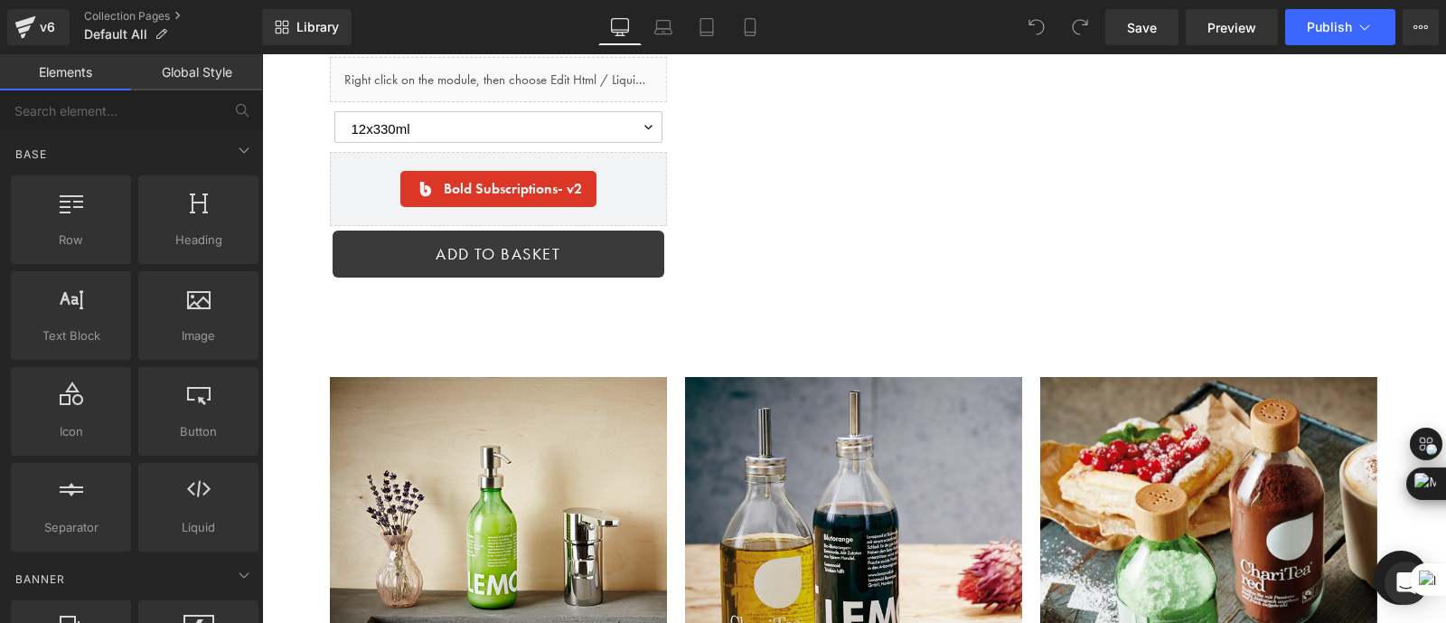
scroll to position [5095, 0]
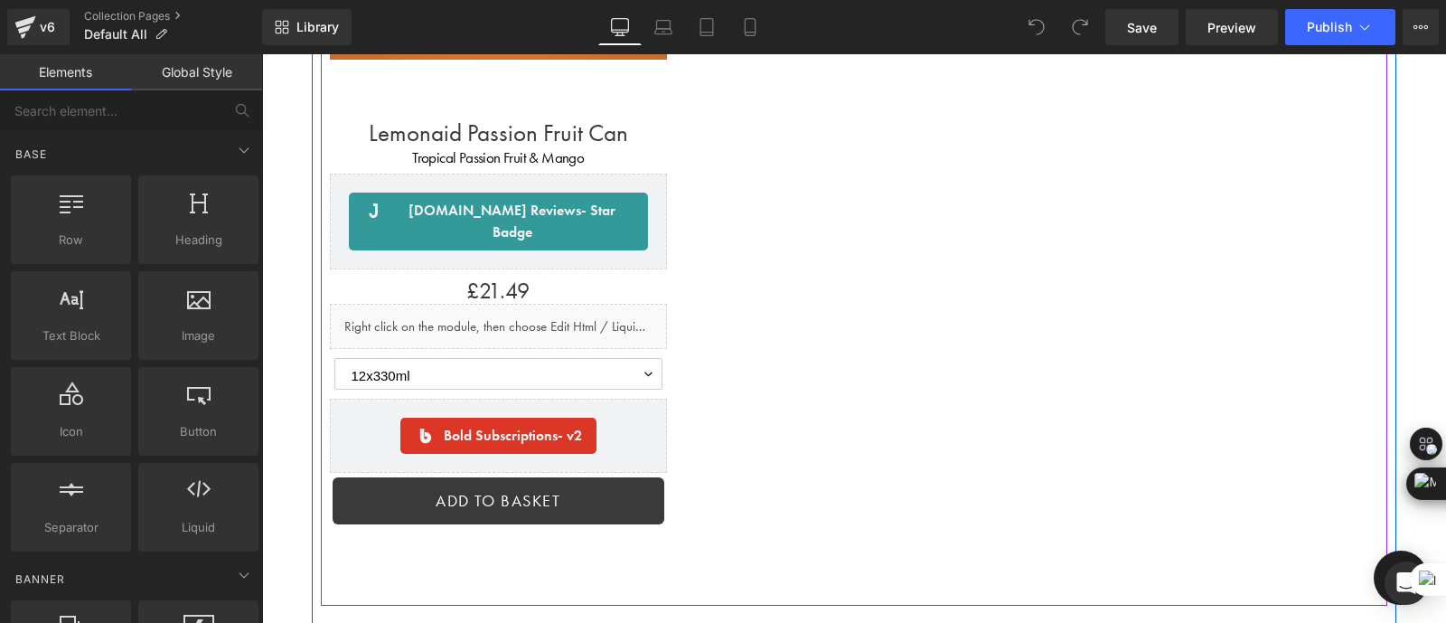
scroll to position [4854, 0]
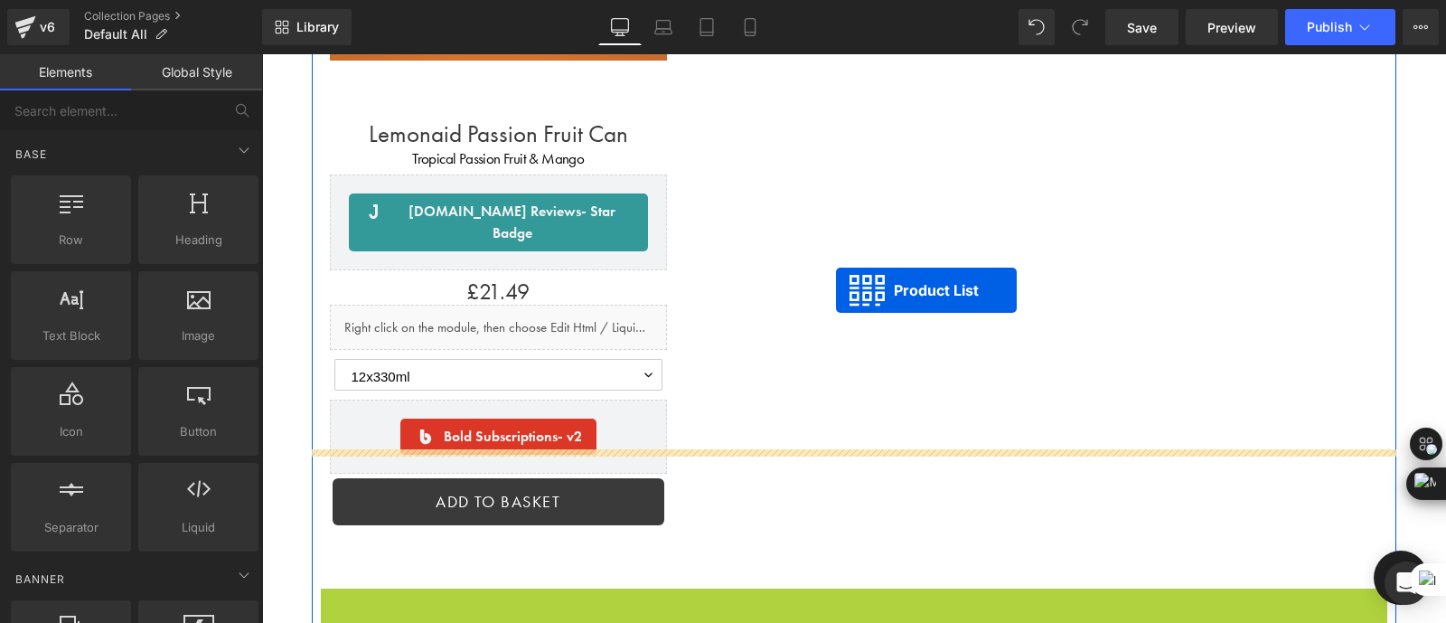
drag, startPoint x: 797, startPoint y: 460, endPoint x: 836, endPoint y: 290, distance: 174.3
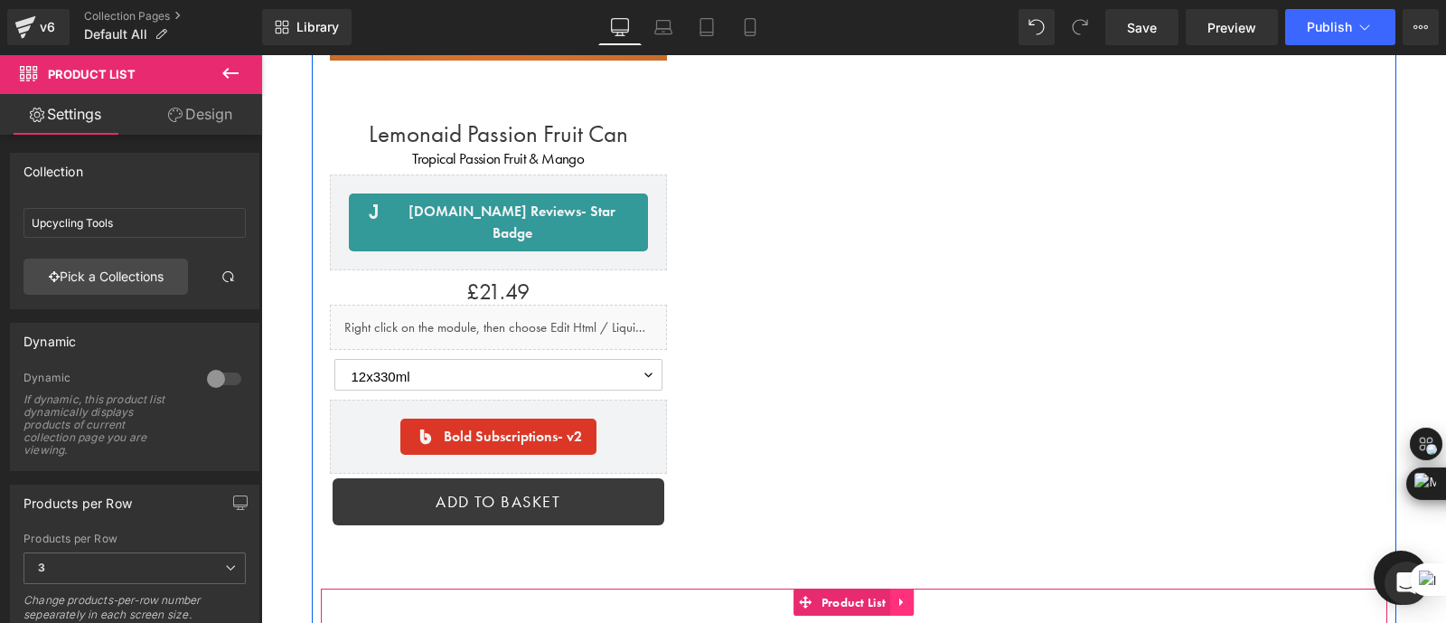
click at [901, 595] on icon at bounding box center [902, 602] width 13 height 14
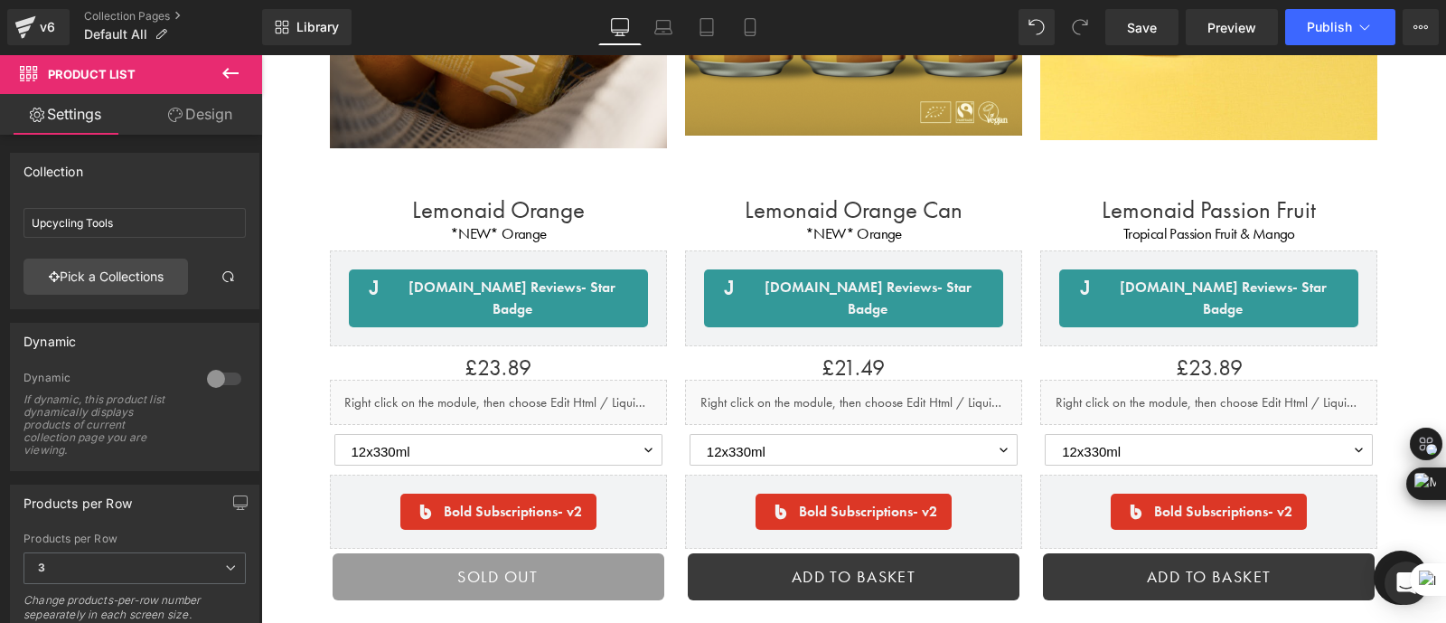
scroll to position [3957, 0]
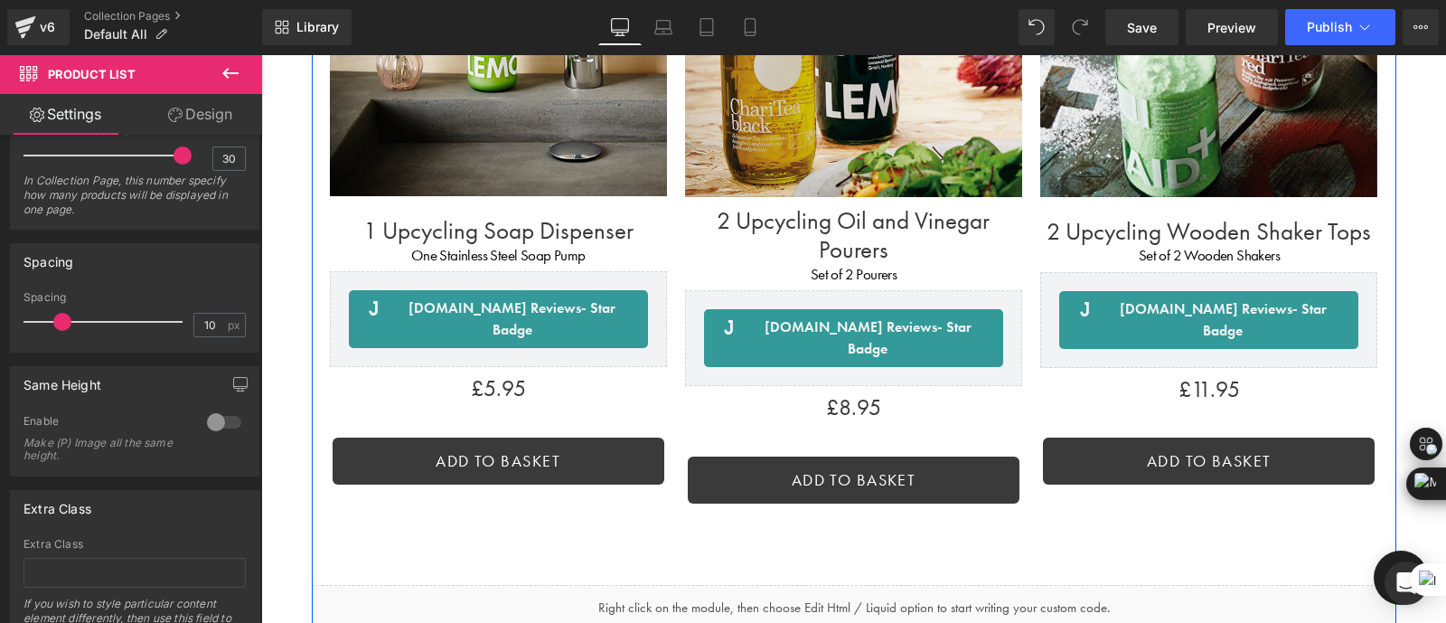
scroll to position [5653, 0]
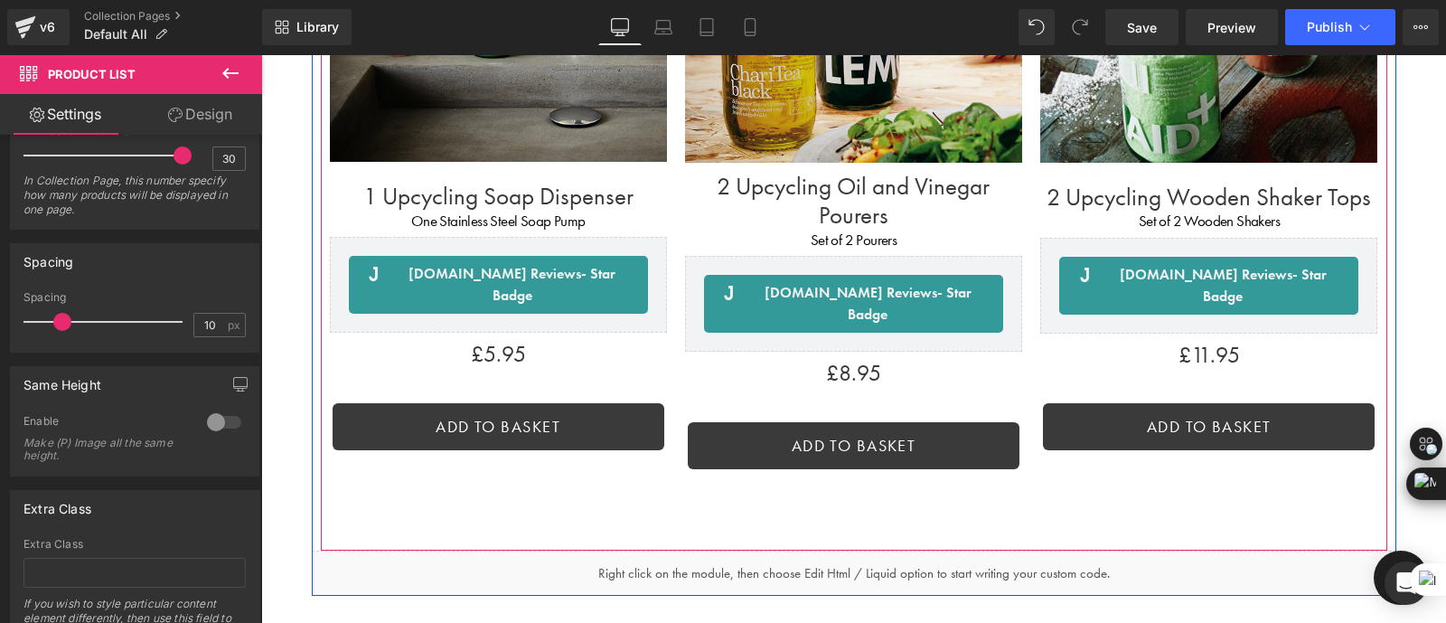
click at [723, 356] on div "Sale Off (P) Image 1 Upcycling Soap Dispenser (P) Title One Stainless Steel Soa…" at bounding box center [854, 156] width 1067 height 734
drag, startPoint x: 586, startPoint y: 354, endPoint x: 801, endPoint y: 362, distance: 215.3
click at [801, 362] on div "Sale Off (P) Image 1 Upcycling Soap Dispenser (P) Title One Stainless Steel Soa…" at bounding box center [854, 169] width 1067 height 761
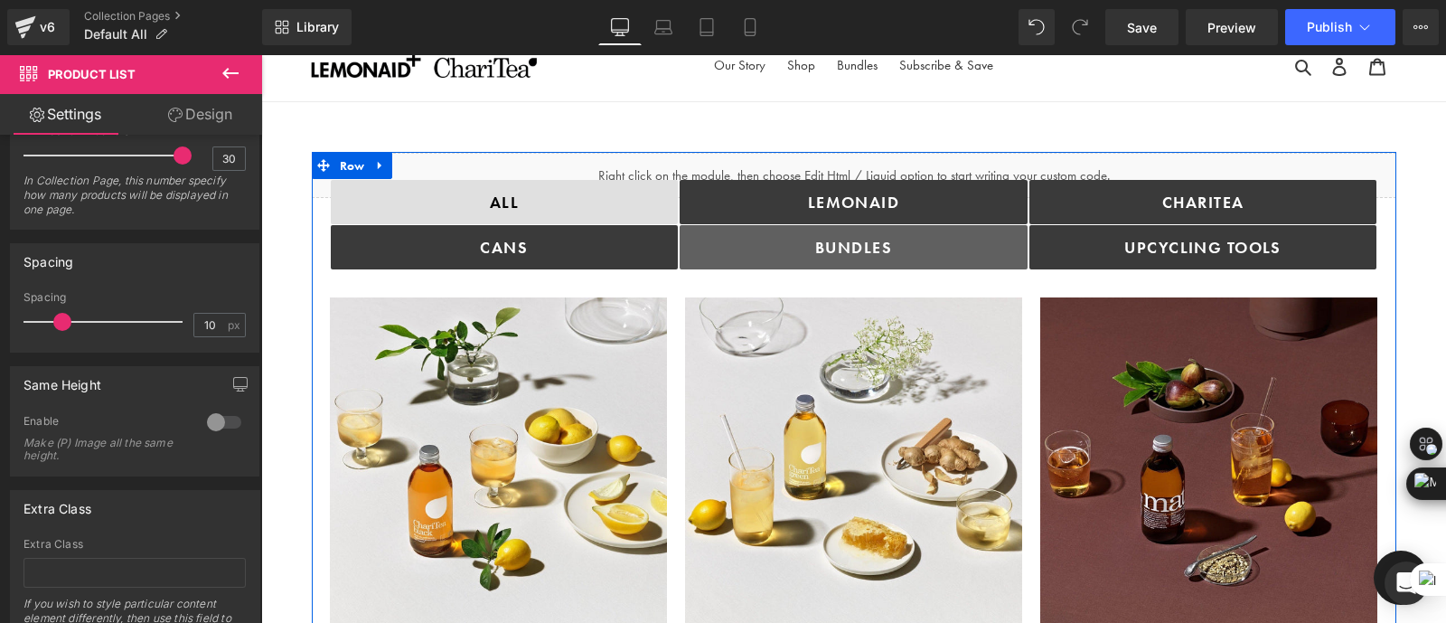
scroll to position [9, 0]
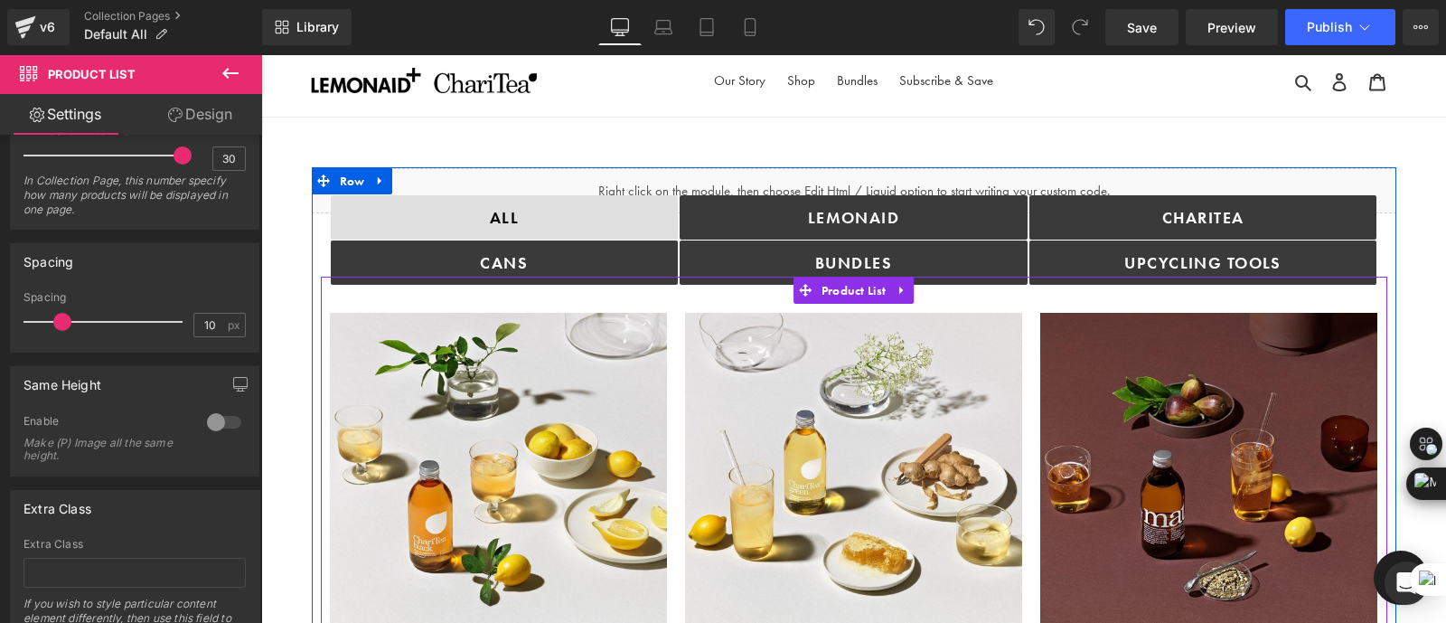
click at [899, 287] on icon at bounding box center [901, 290] width 4 height 8
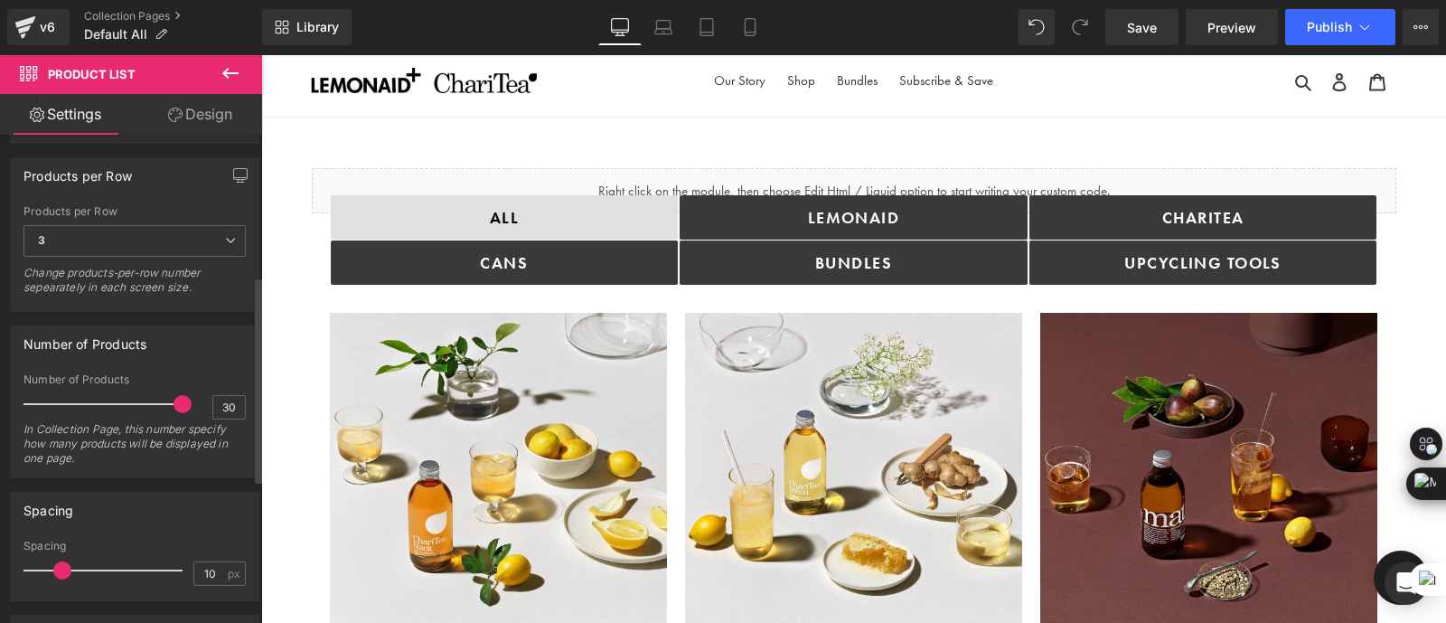
scroll to position [339, 0]
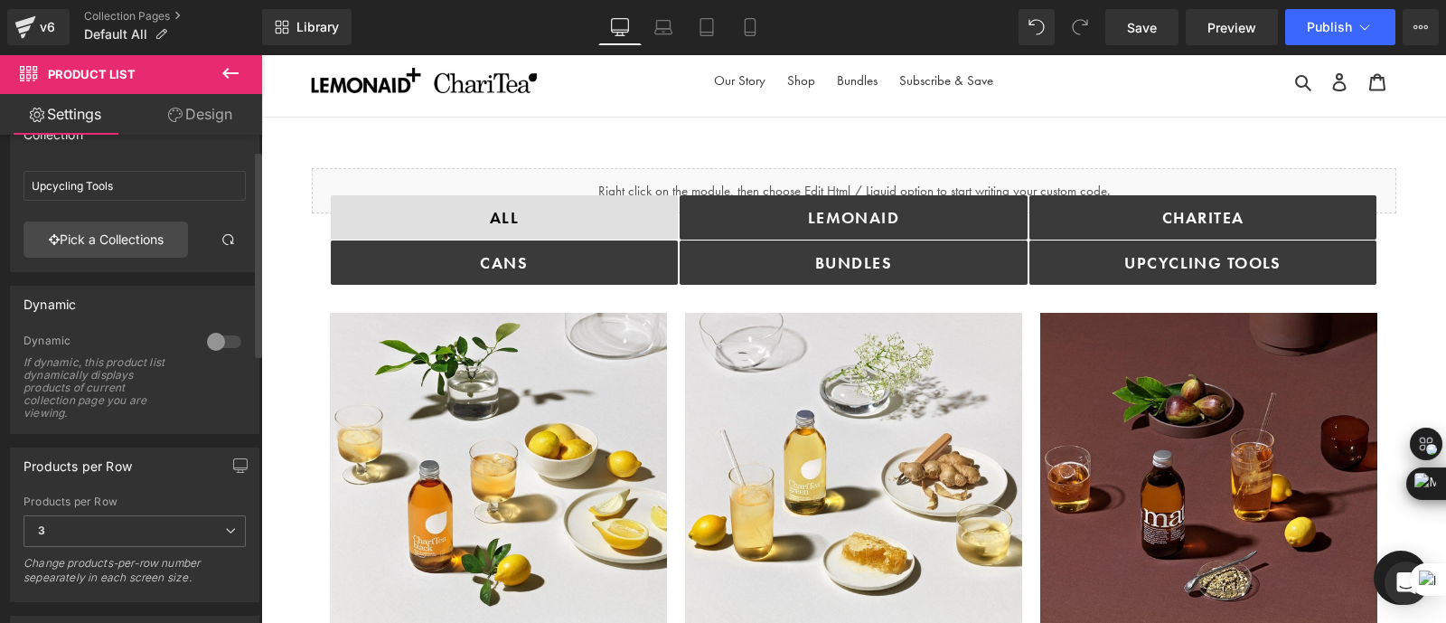
scroll to position [36, 0]
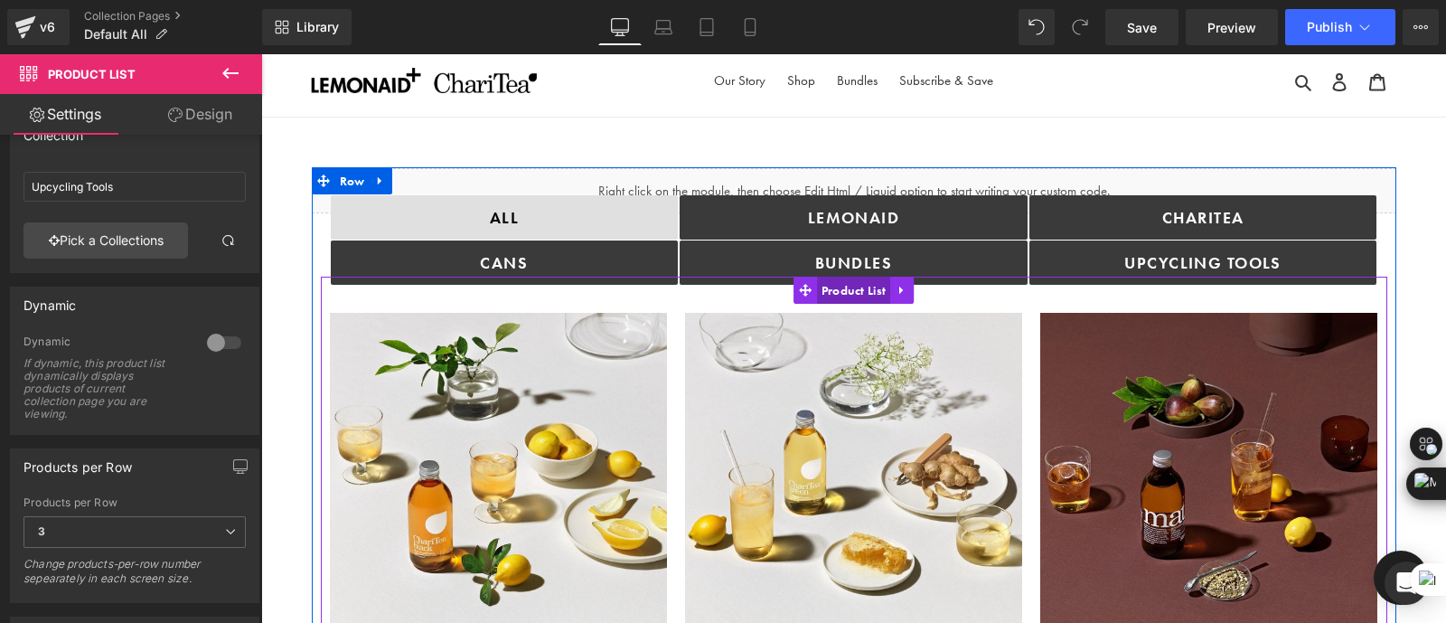
click at [808, 295] on link "Product List" at bounding box center [843, 290] width 98 height 27
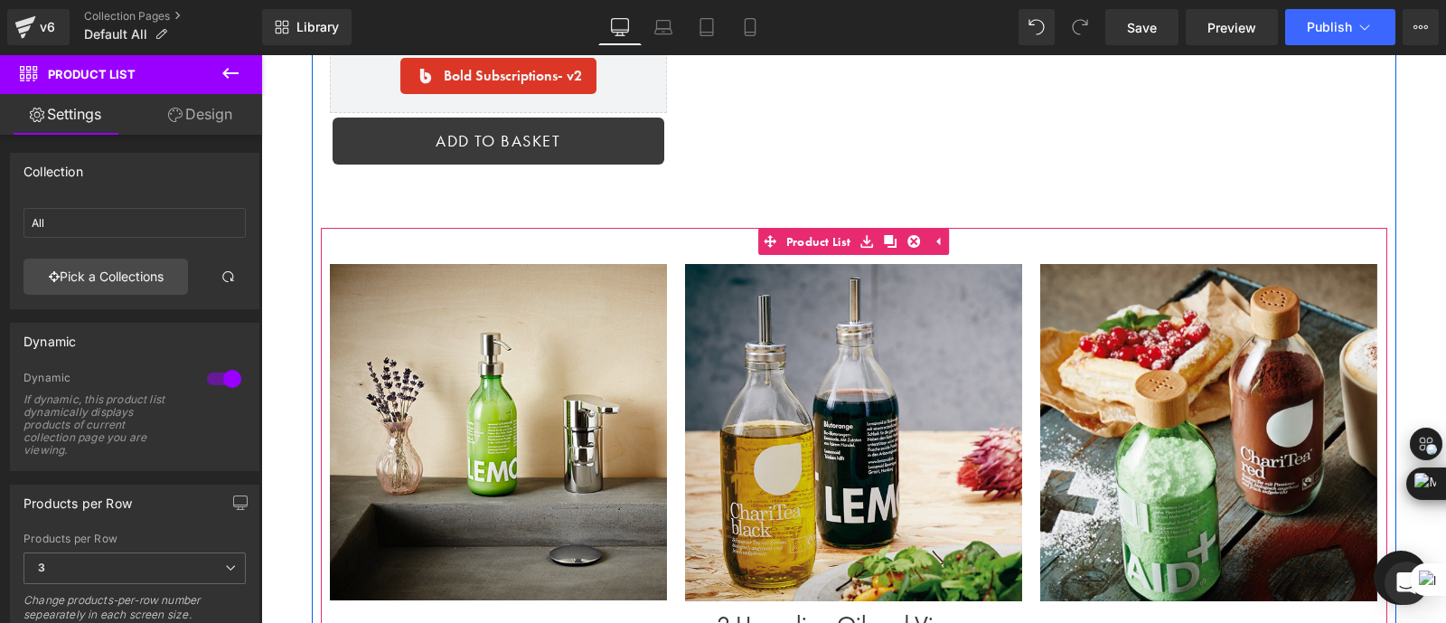
scroll to position [5218, 0]
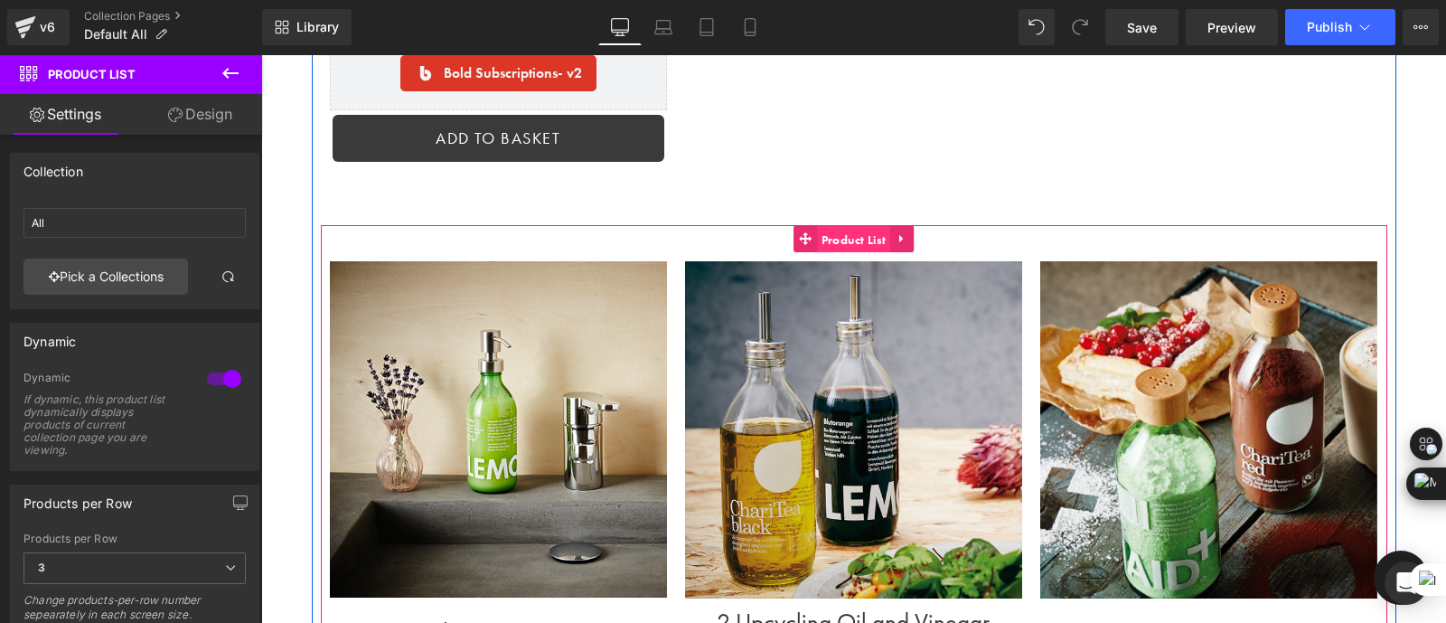
click at [825, 226] on span "Product List" at bounding box center [854, 239] width 74 height 27
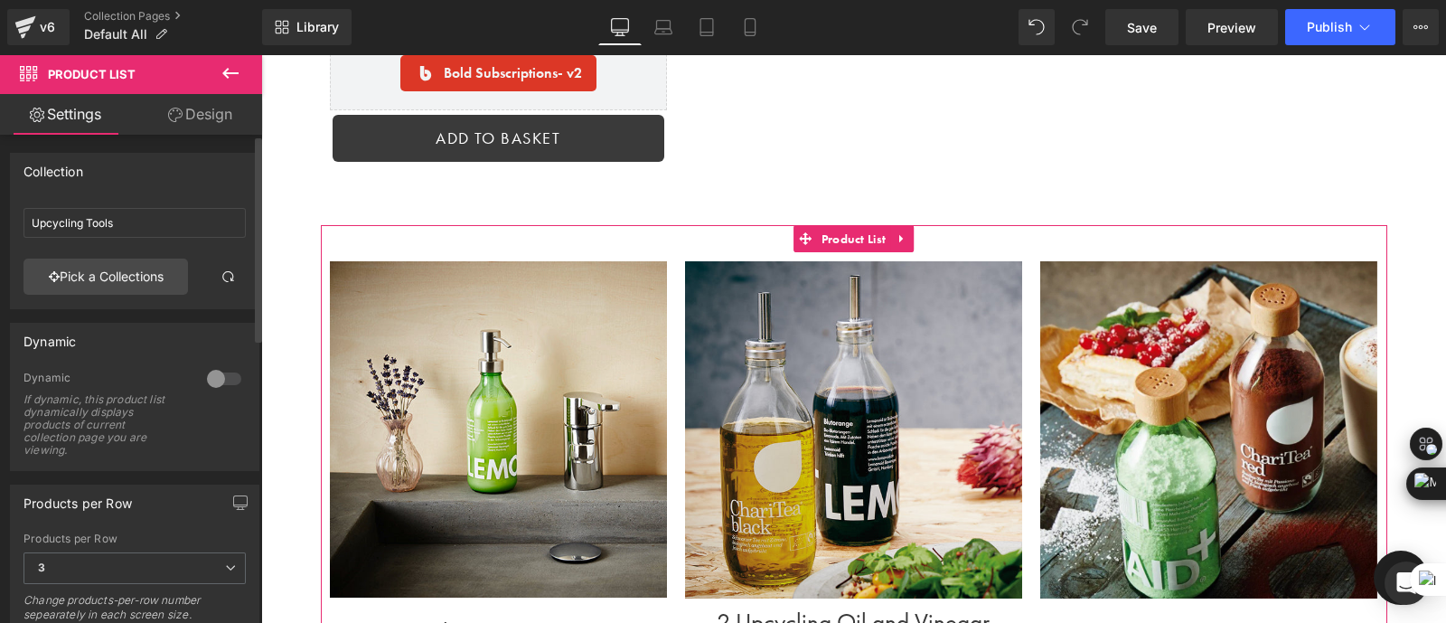
click at [212, 380] on div at bounding box center [223, 378] width 43 height 29
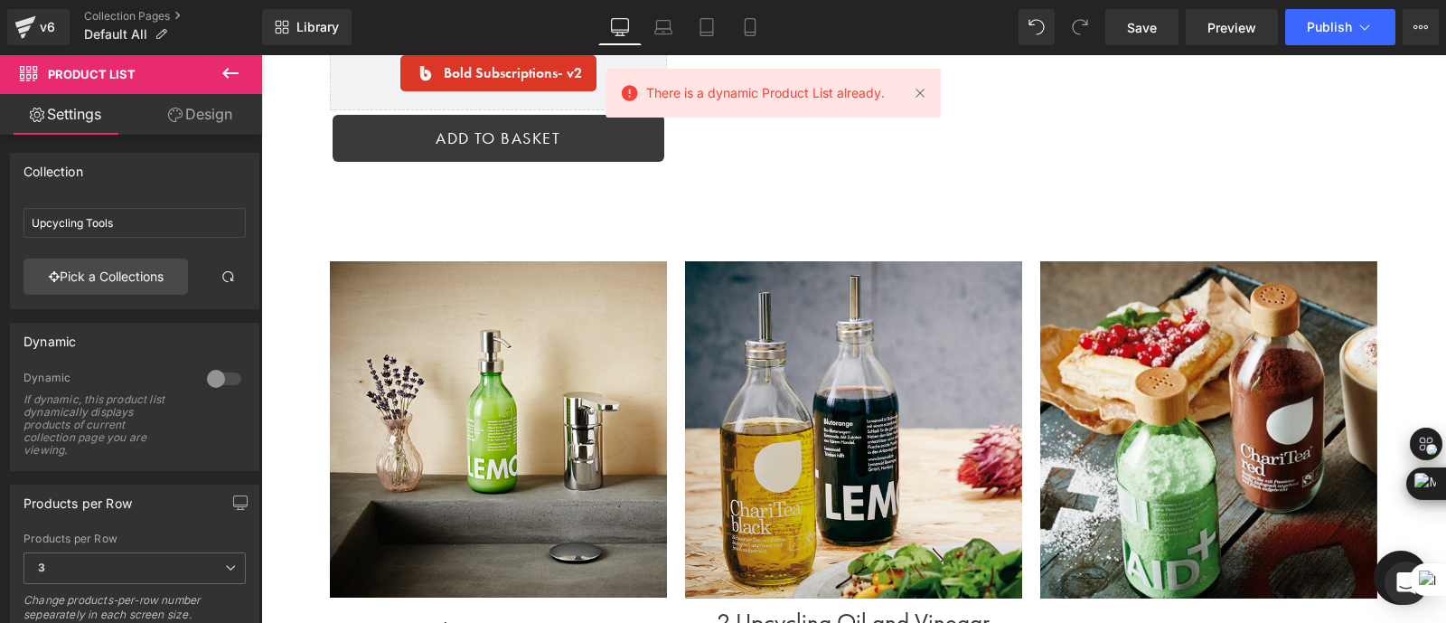
drag, startPoint x: 944, startPoint y: 98, endPoint x: 1202, endPoint y: 152, distance: 264.2
click at [944, 225] on div "Sale Off (P) Image 1 Upcycling Soap Dispenser (P) Title One Stainless Steel Soa…" at bounding box center [854, 592] width 1067 height 734
click at [920, 97] on link at bounding box center [920, 93] width 20 height 20
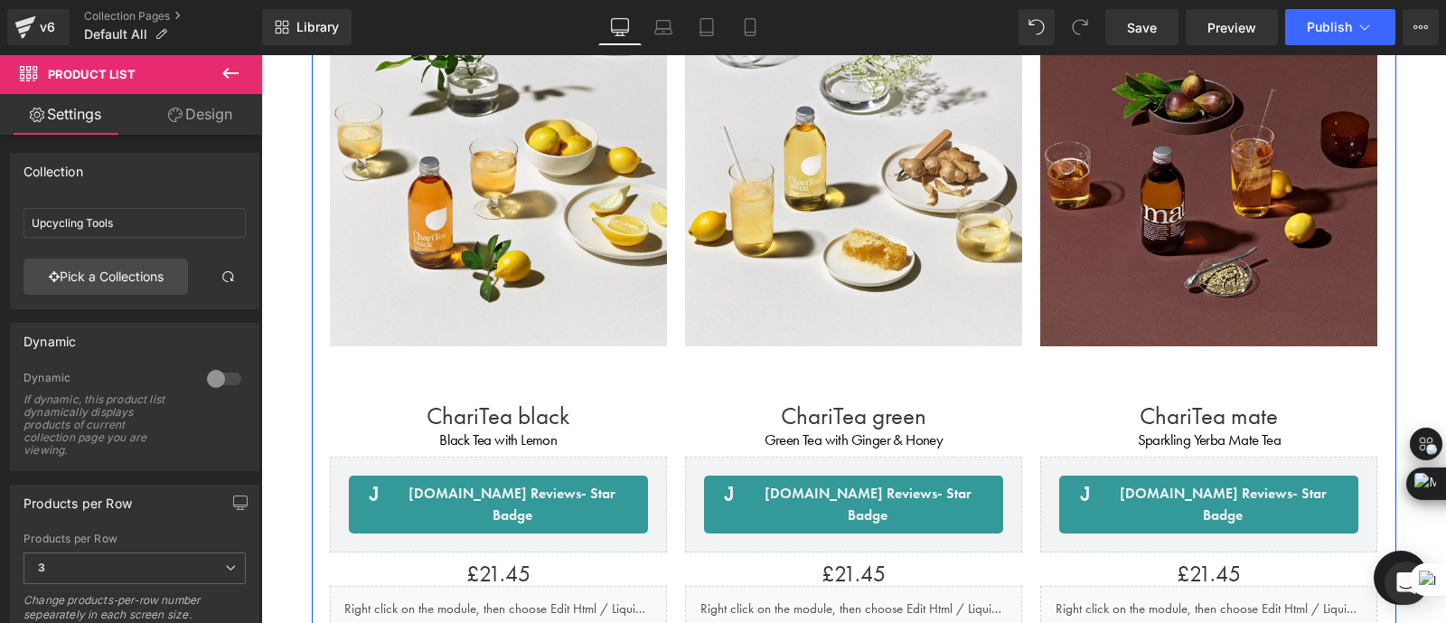
scroll to position [0, 0]
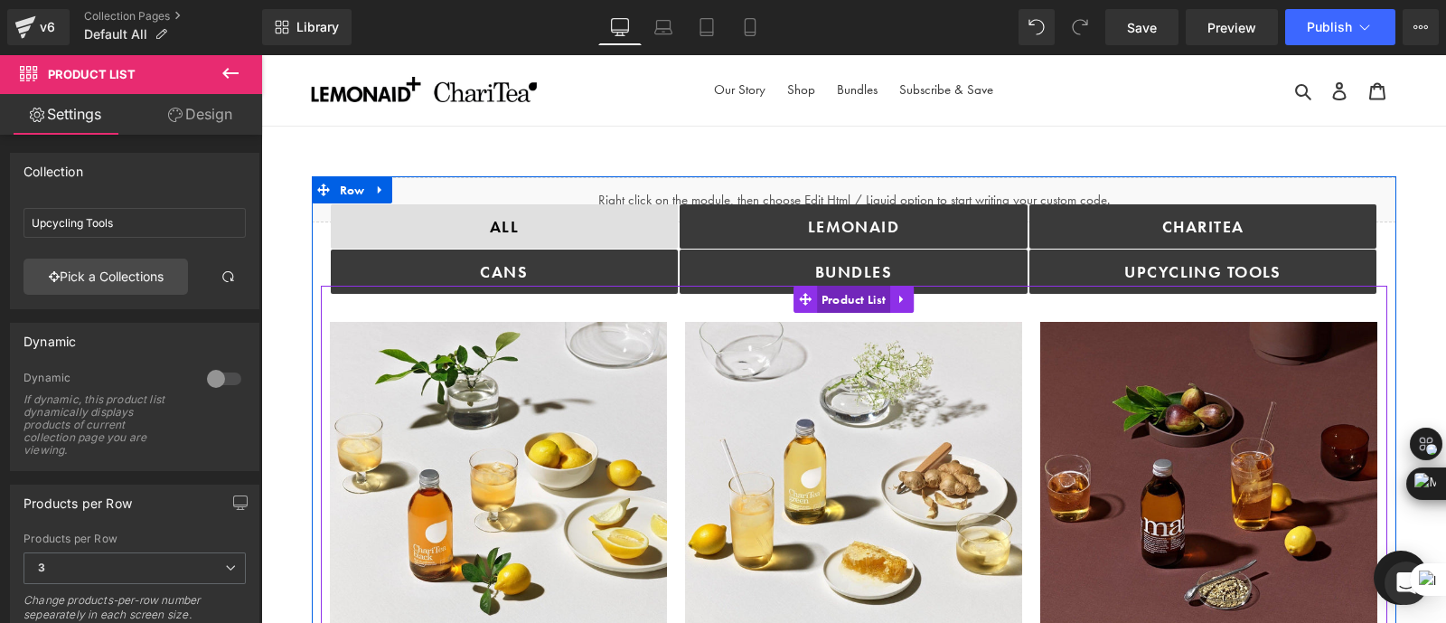
click at [833, 296] on span "Product List" at bounding box center [854, 299] width 74 height 27
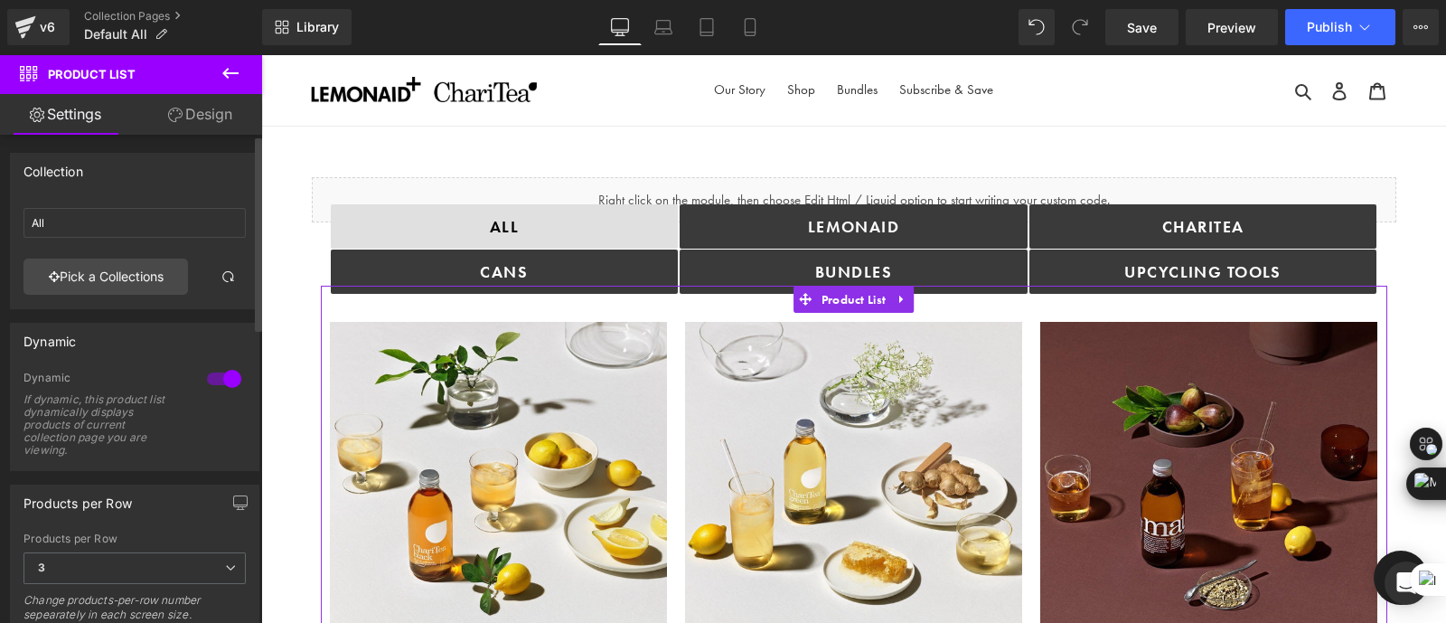
click at [221, 372] on div at bounding box center [223, 378] width 43 height 29
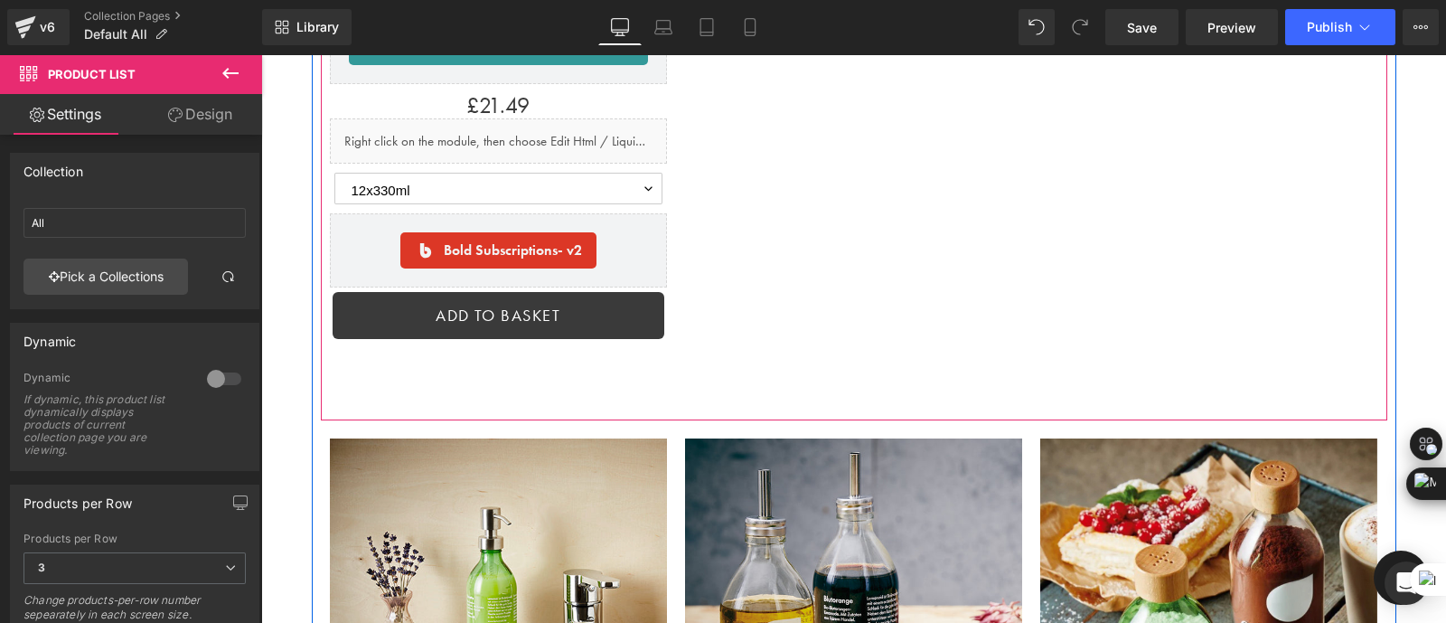
scroll to position [5043, 0]
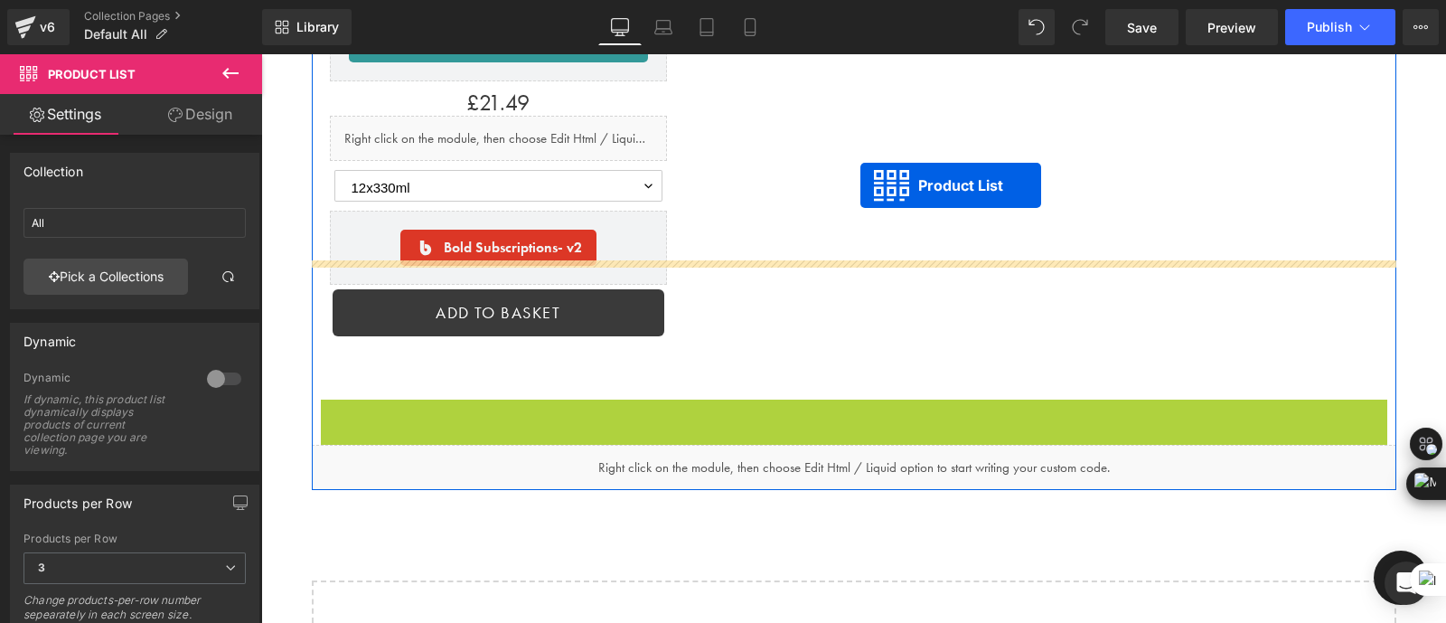
drag, startPoint x: 803, startPoint y: 277, endPoint x: 861, endPoint y: 185, distance: 108.1
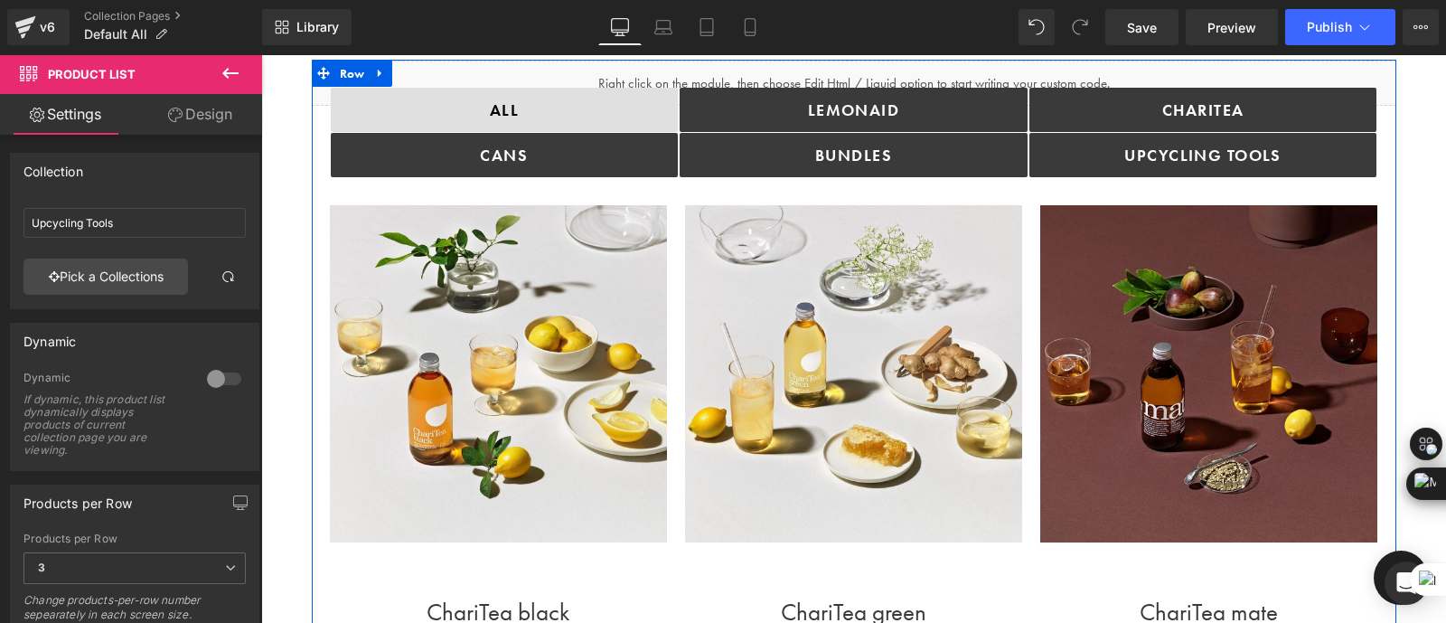
scroll to position [0, 0]
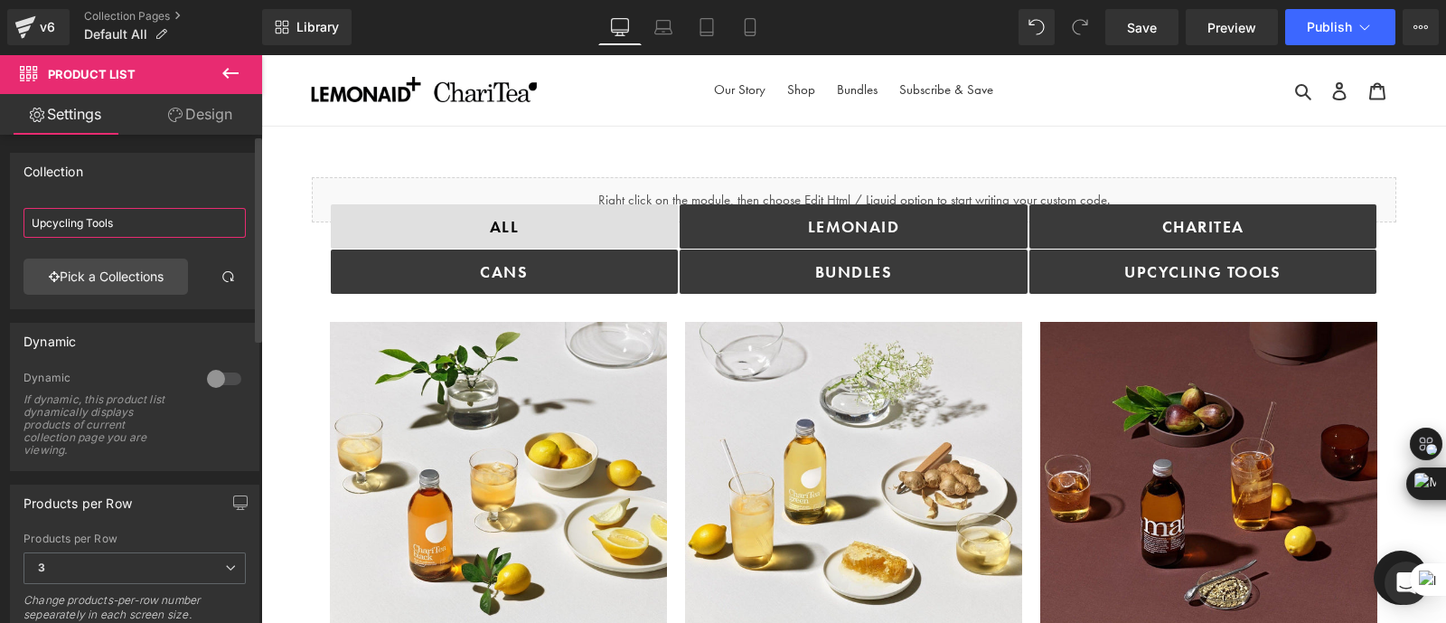
drag, startPoint x: 140, startPoint y: 219, endPoint x: 0, endPoint y: 231, distance: 140.6
click at [0, 231] on div "Collection Upcycling Tools Upcycling Tools Pick a Collections" at bounding box center [135, 224] width 270 height 170
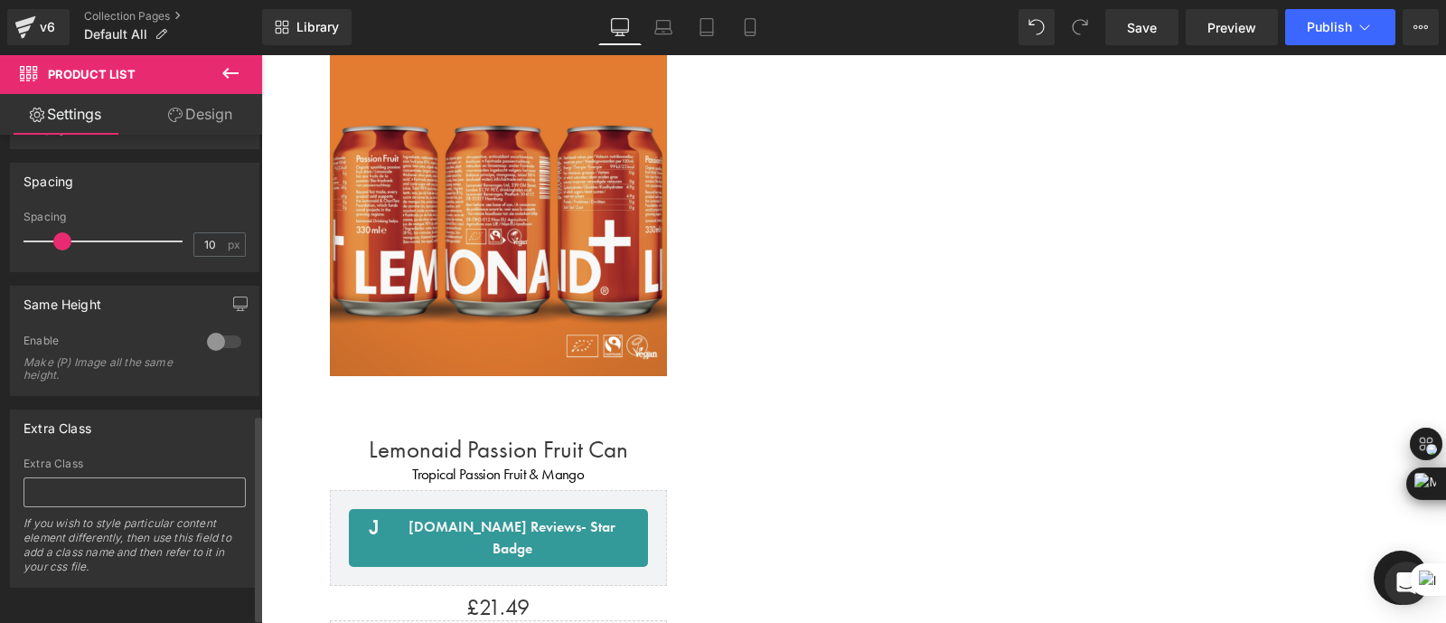
scroll to position [669, 0]
click at [122, 482] on input "text" at bounding box center [135, 491] width 222 height 30
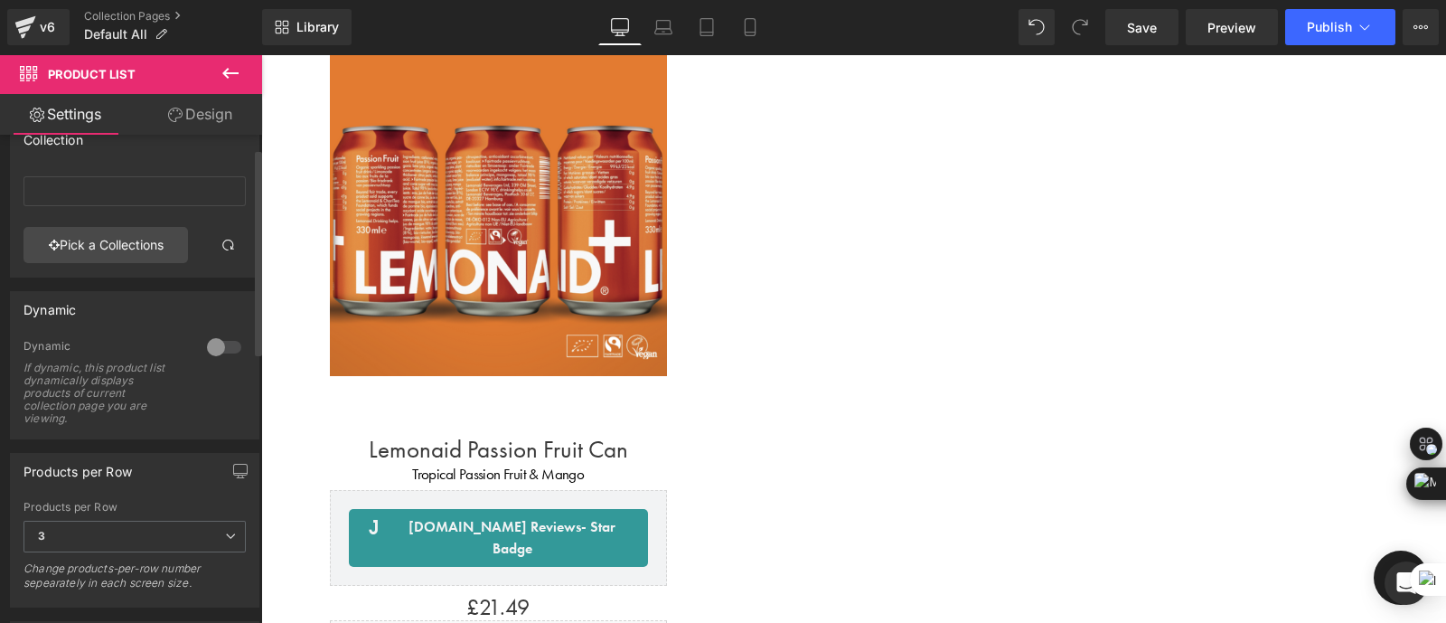
scroll to position [0, 0]
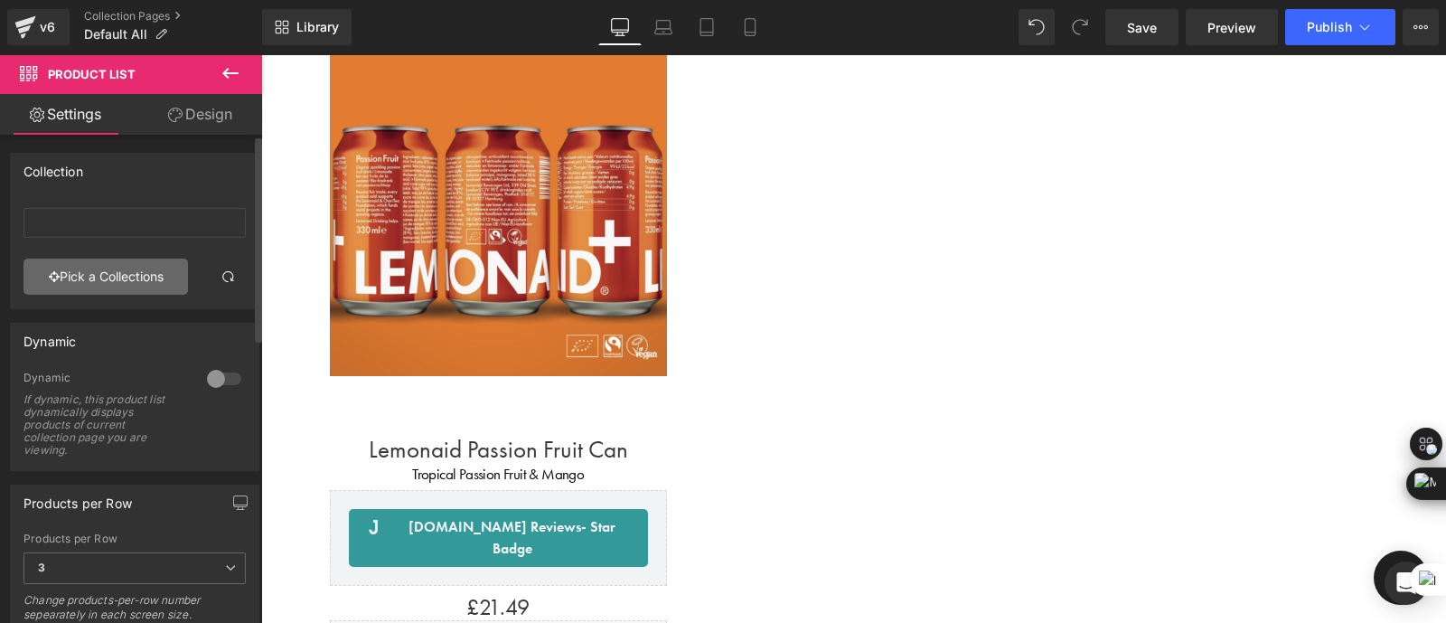
click at [112, 267] on link "Pick a Collections" at bounding box center [106, 277] width 165 height 36
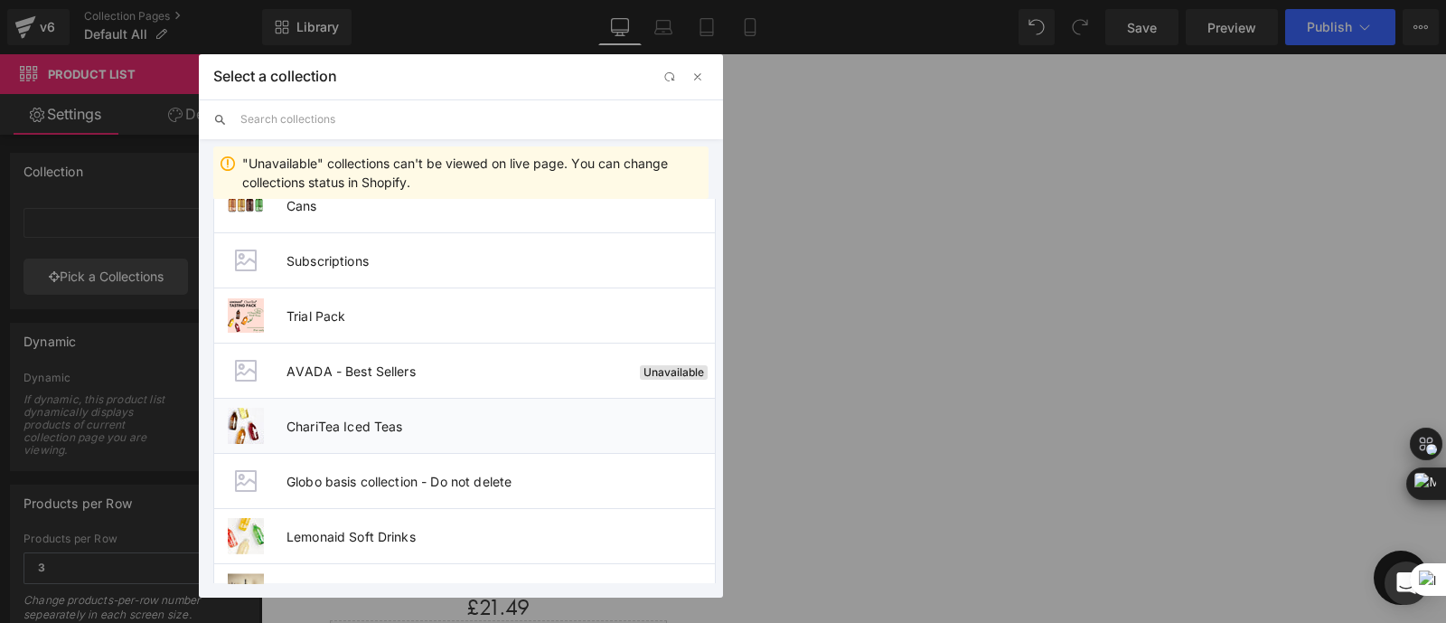
scroll to position [186, 0]
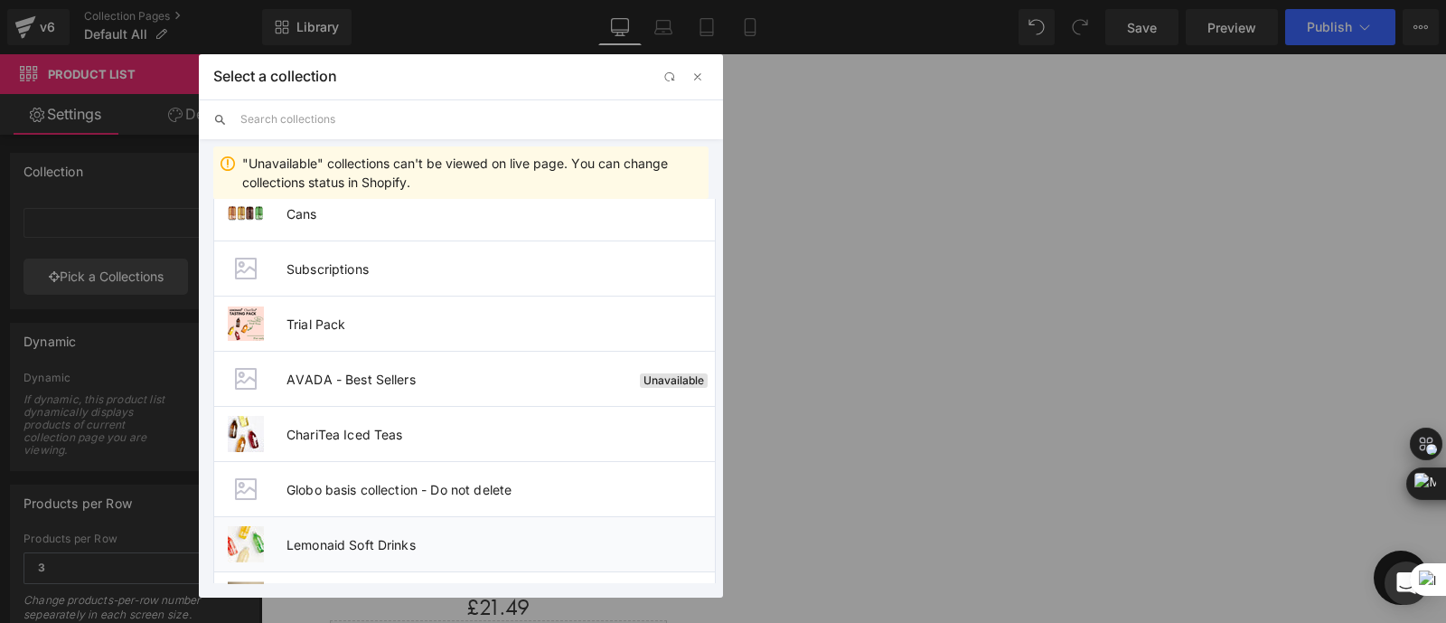
click at [365, 537] on span "Lemonaid Soft Drinks" at bounding box center [501, 544] width 428 height 15
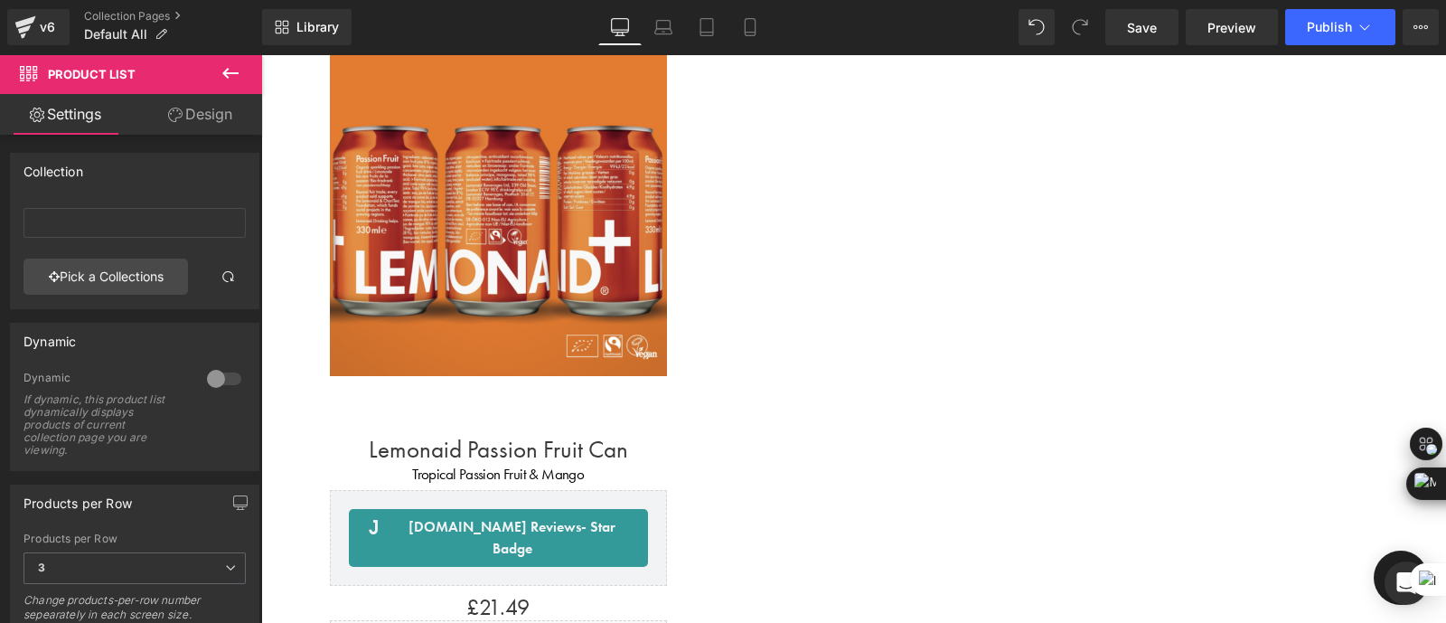
type input "Lemonaid Soft Drinks"
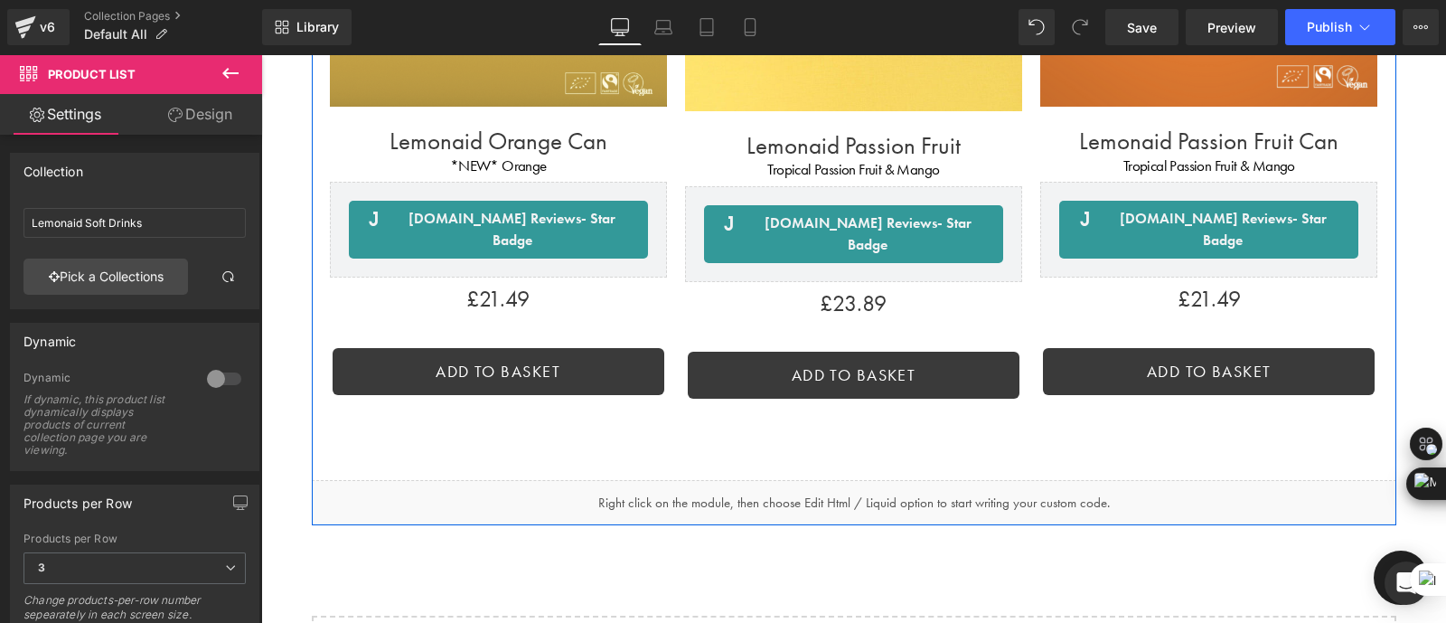
scroll to position [7080, 0]
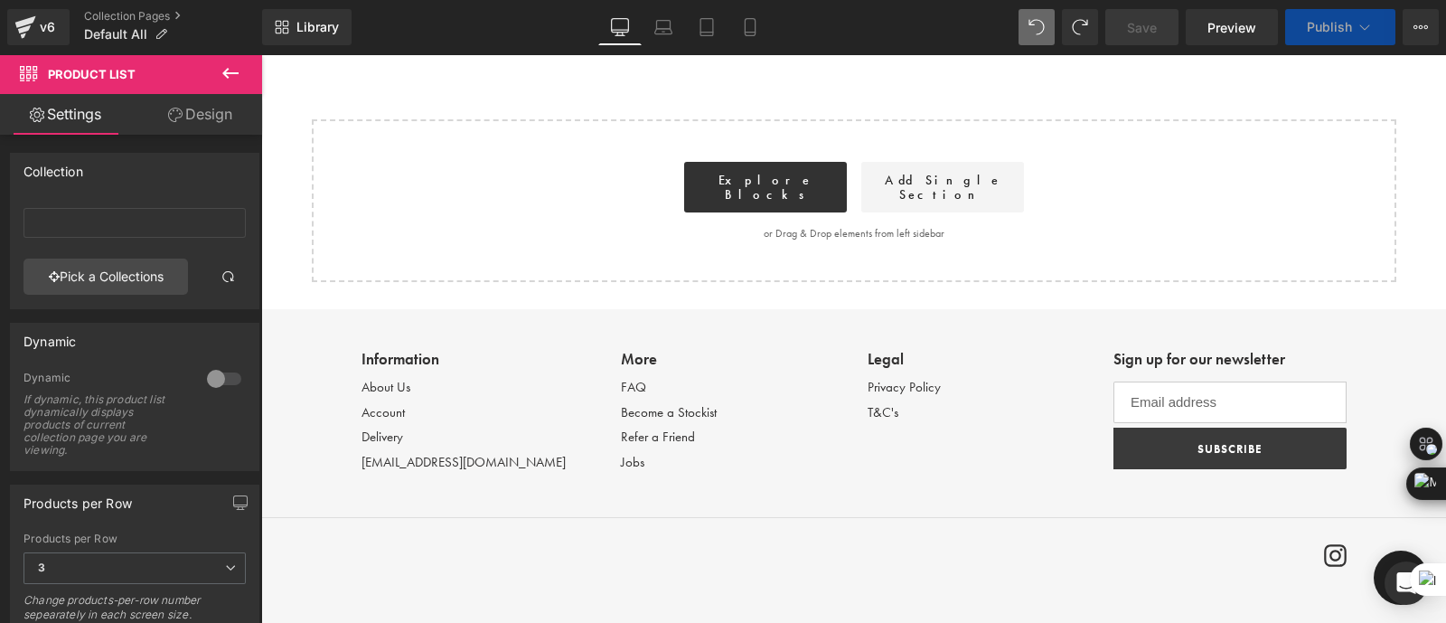
click at [150, 6] on div "v6 Collection Pages Default All" at bounding box center [131, 27] width 262 height 54
